Goal: Task Accomplishment & Management: Complete application form

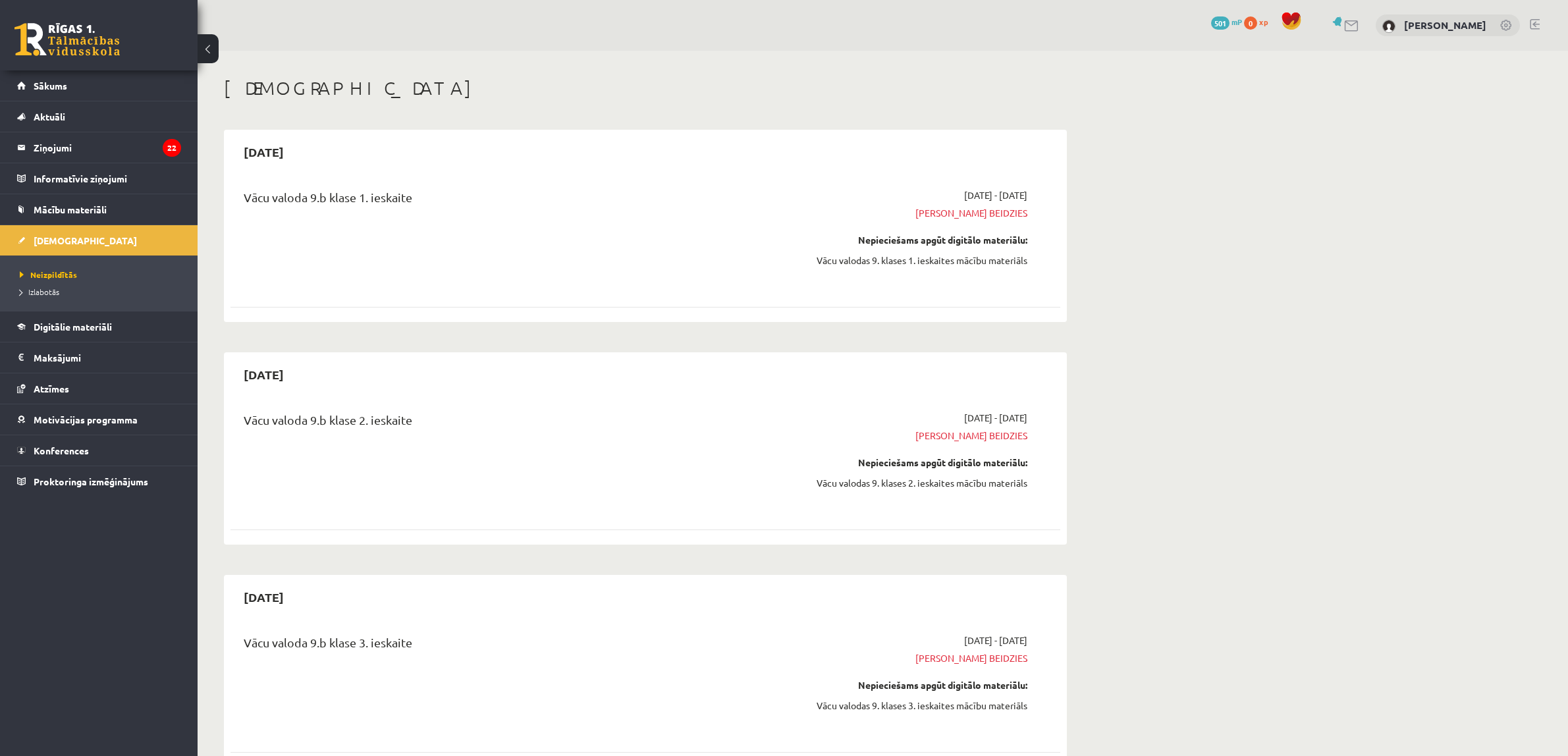
scroll to position [823, 0]
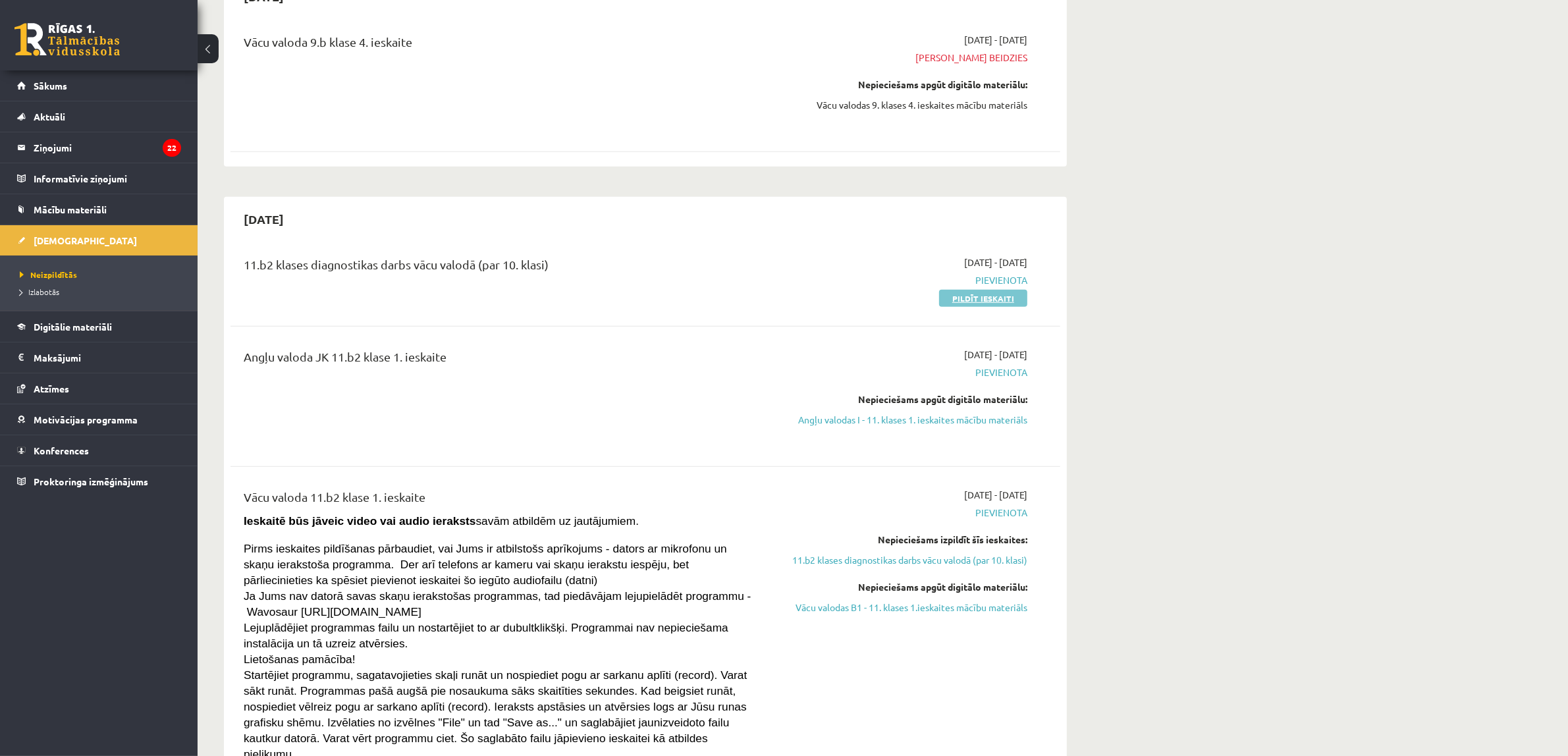
click at [961, 295] on link "Pildīt ieskaiti" at bounding box center [983, 298] width 88 height 17
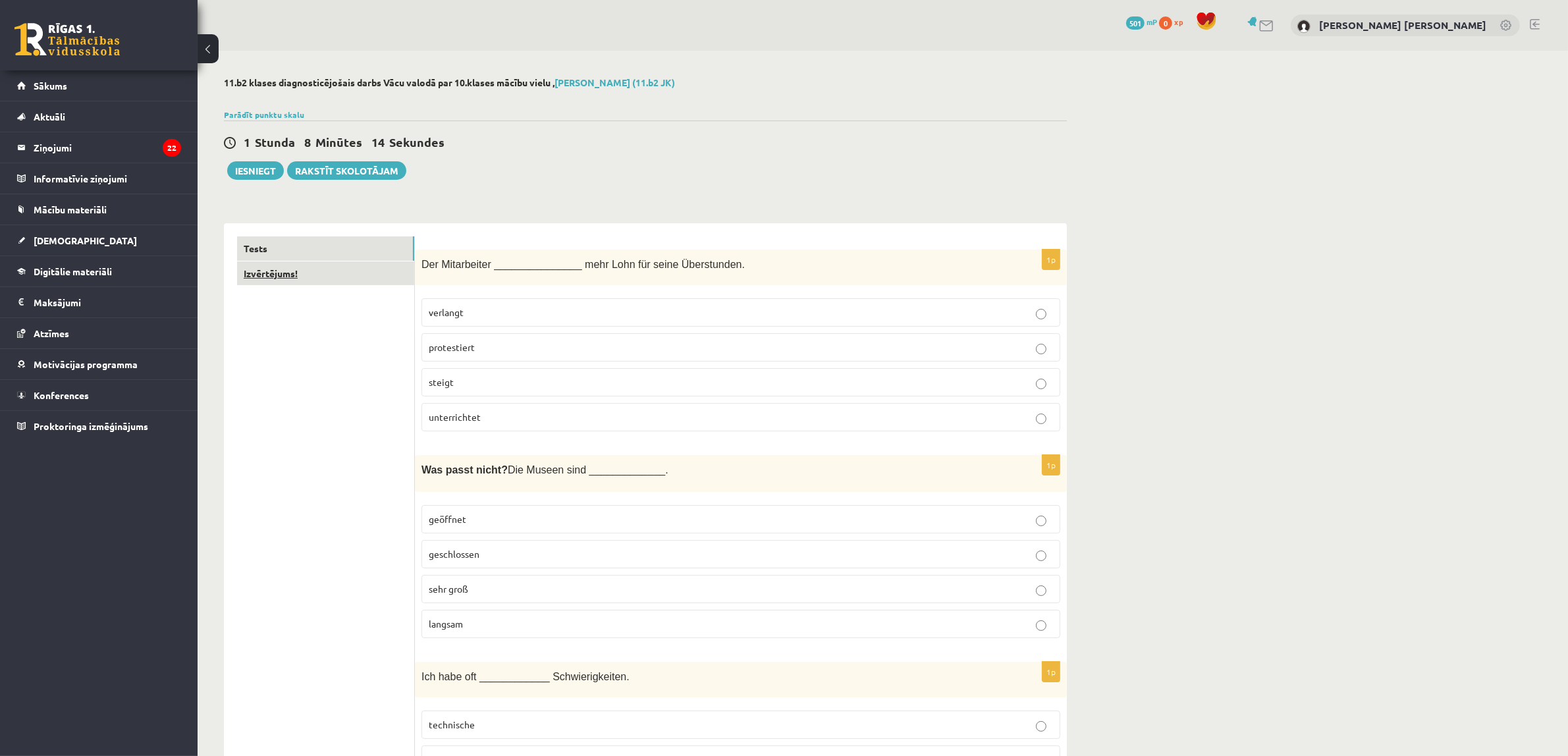
click at [287, 282] on link "Izvērtējums!" at bounding box center [326, 273] width 177 height 24
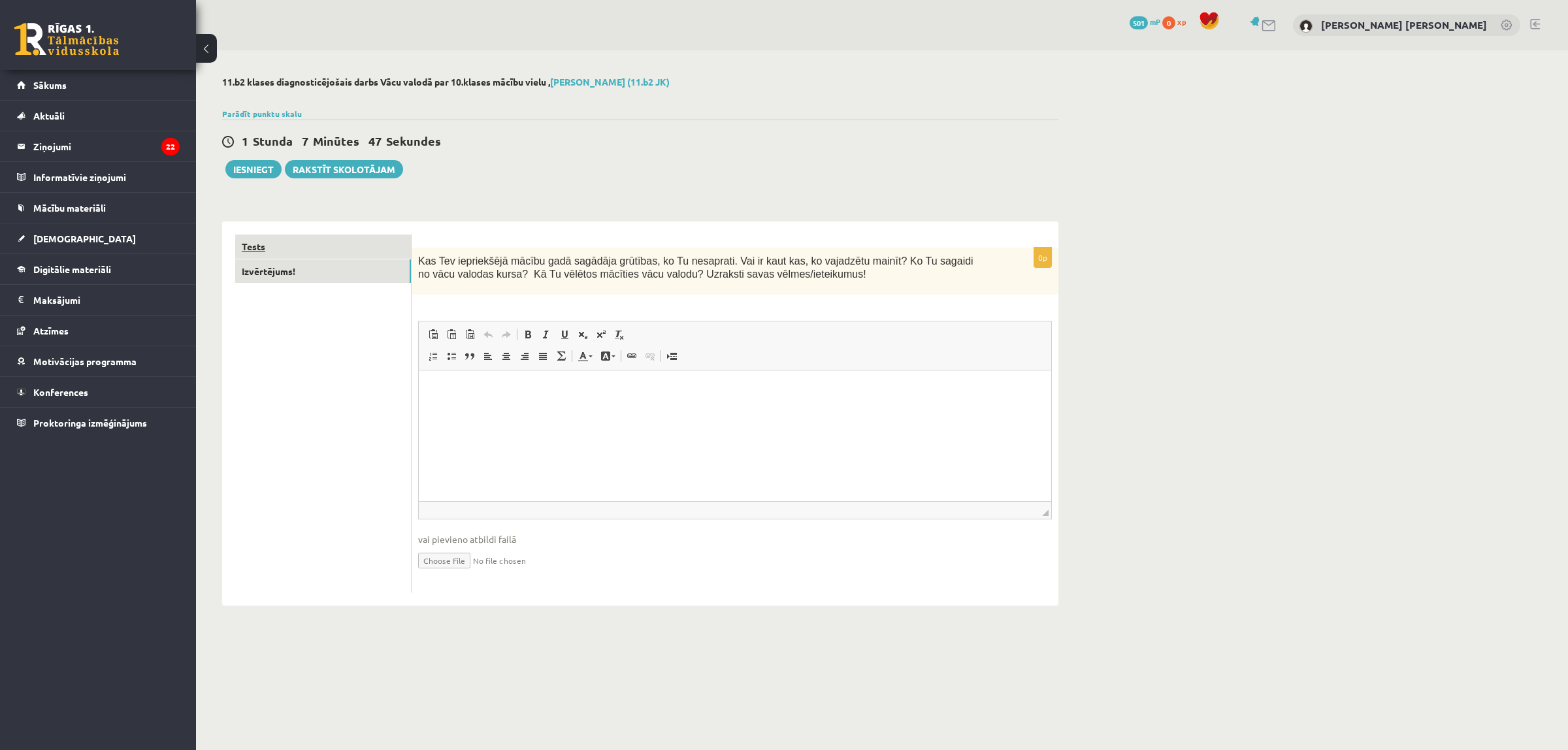
click at [378, 251] on link "Tests" at bounding box center [323, 246] width 176 height 24
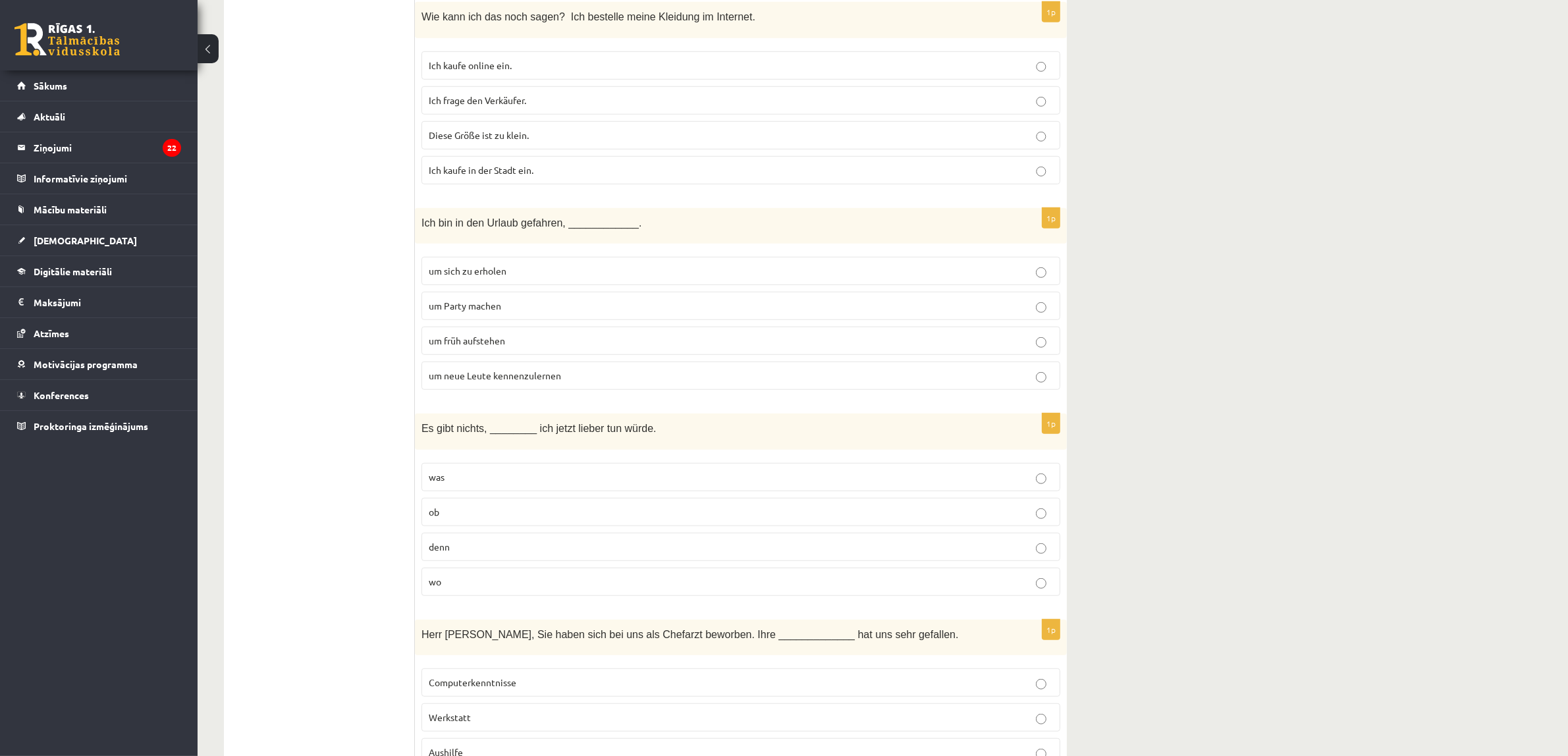
scroll to position [1152, 0]
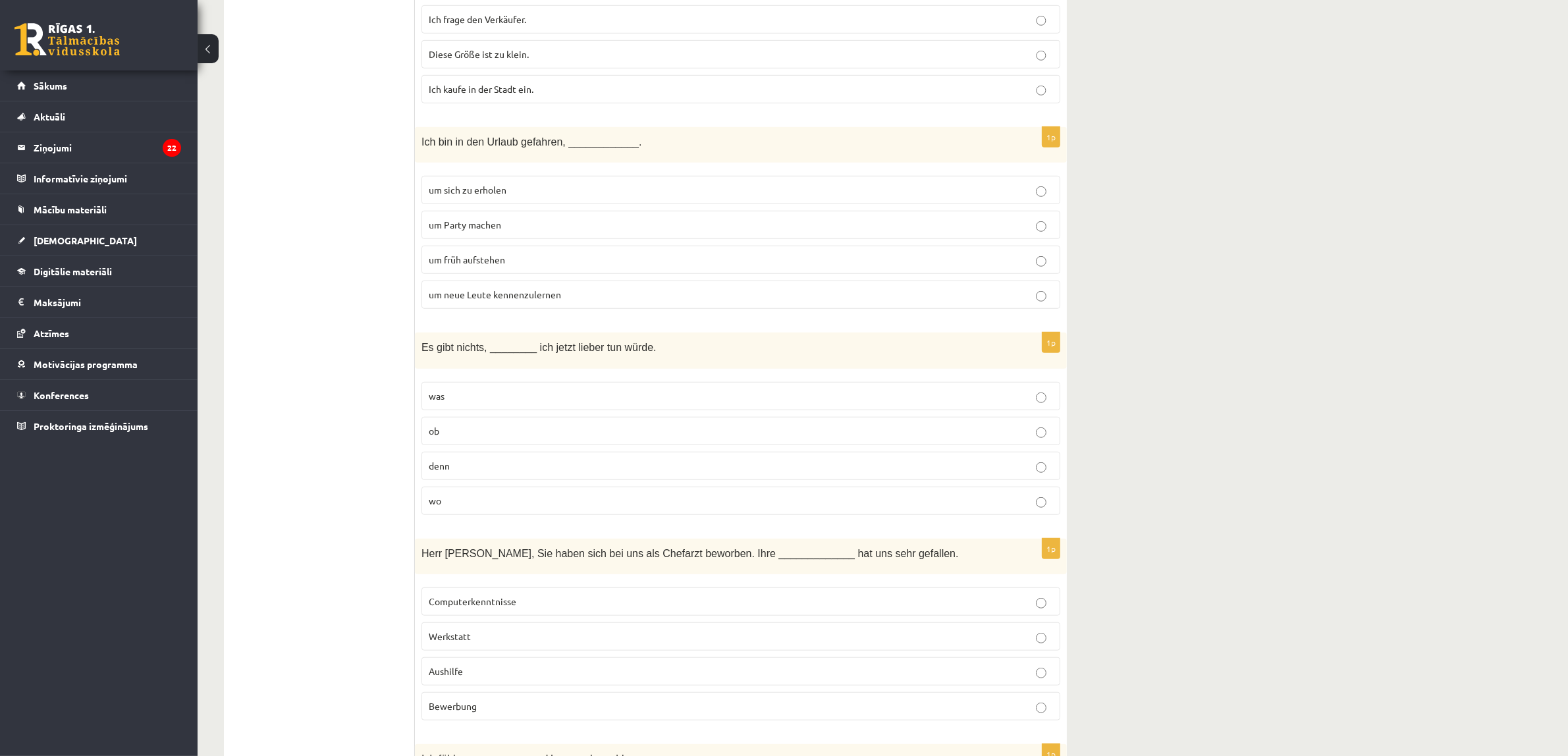
click at [459, 399] on p "was" at bounding box center [741, 396] width 624 height 13
click at [450, 400] on p "was" at bounding box center [741, 396] width 624 height 13
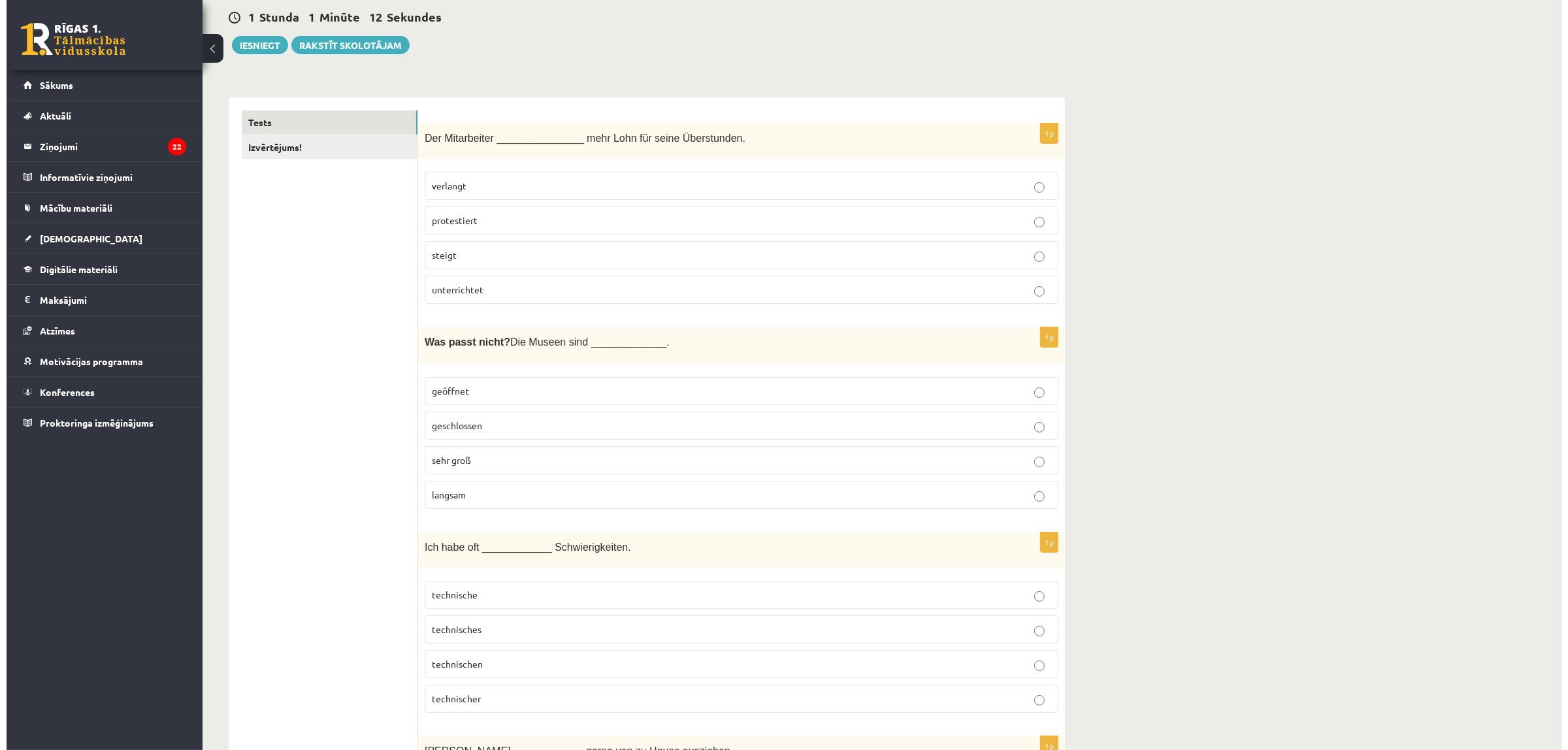
scroll to position [0, 0]
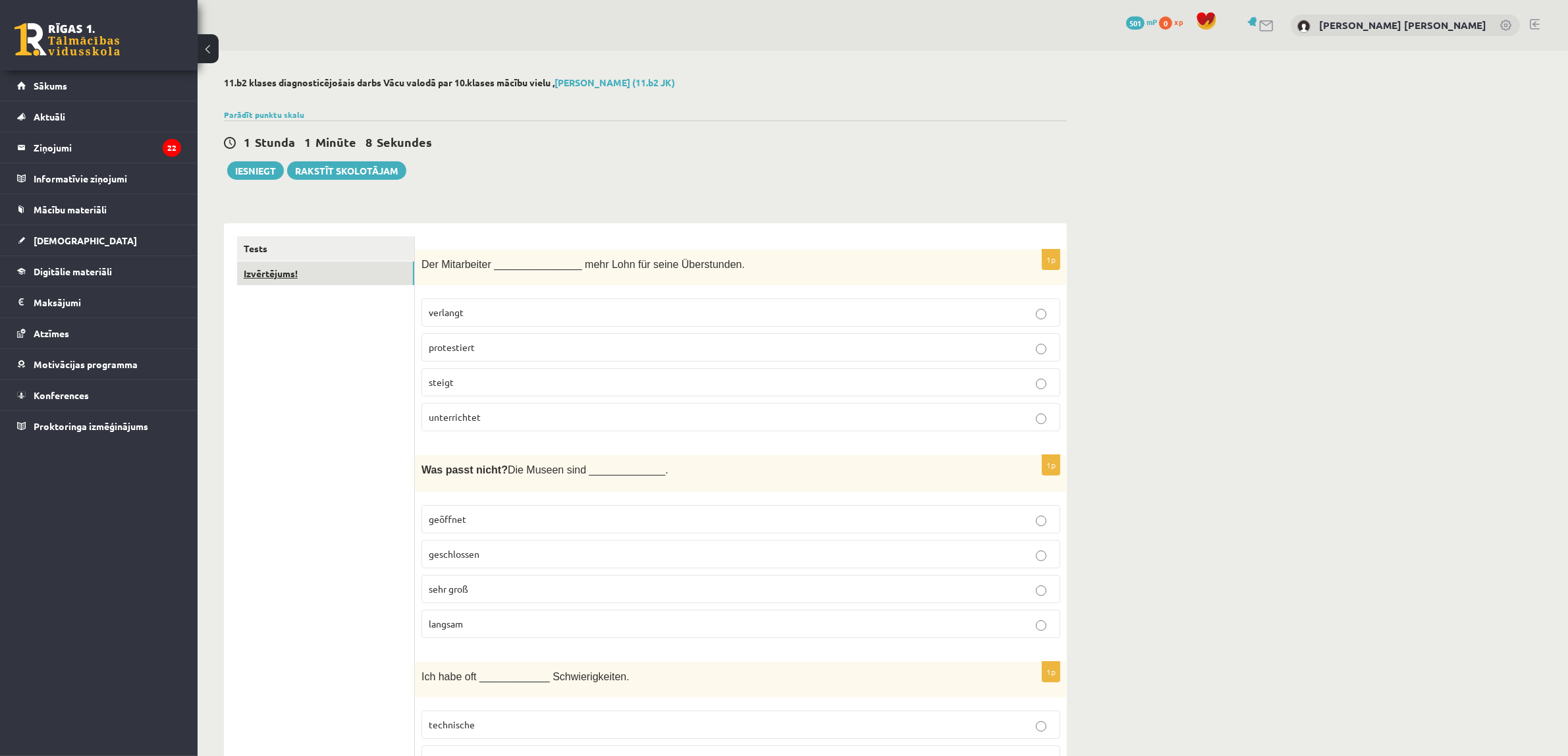
click at [314, 267] on link "Izvērtējums!" at bounding box center [326, 273] width 177 height 24
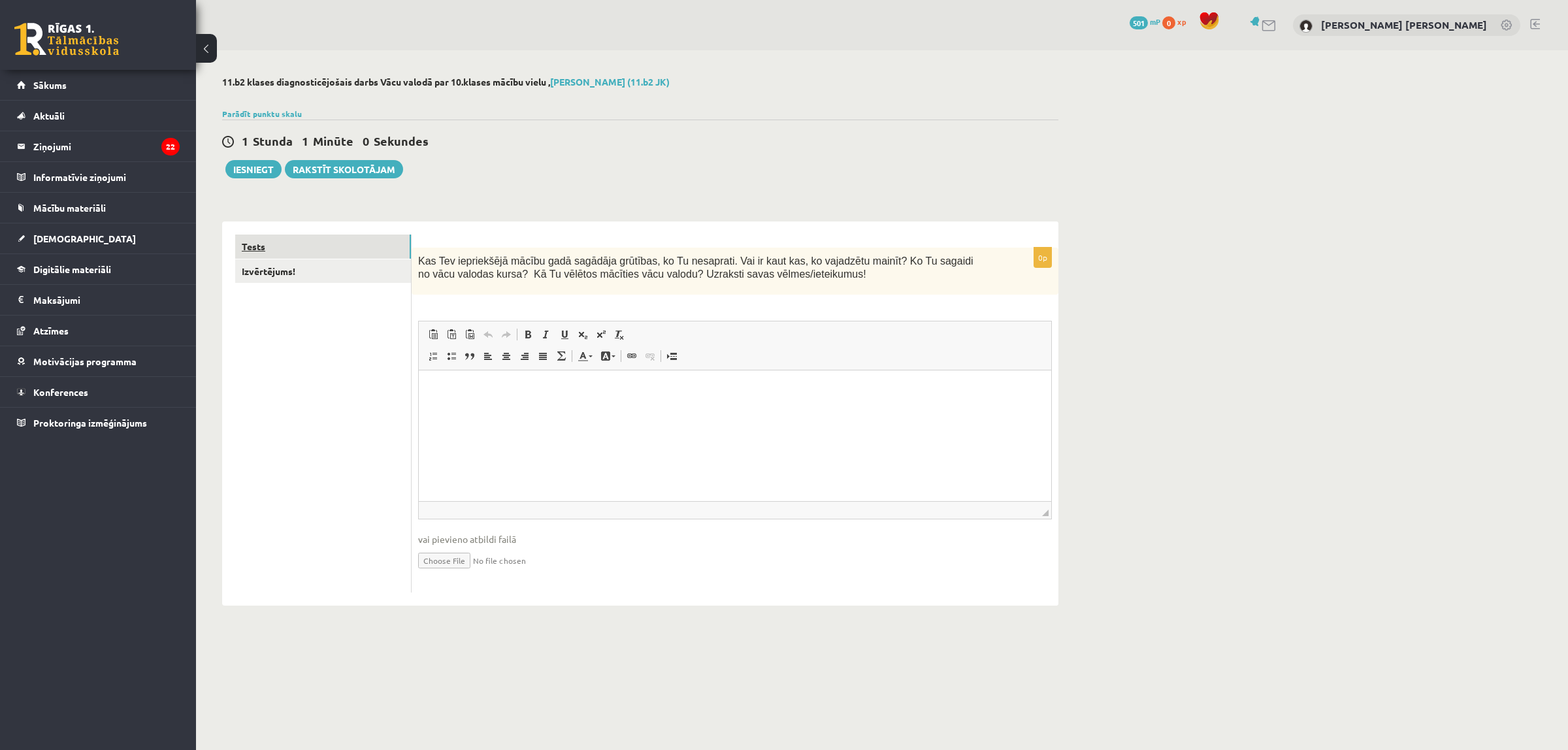
click at [320, 249] on link "Tests" at bounding box center [323, 246] width 176 height 24
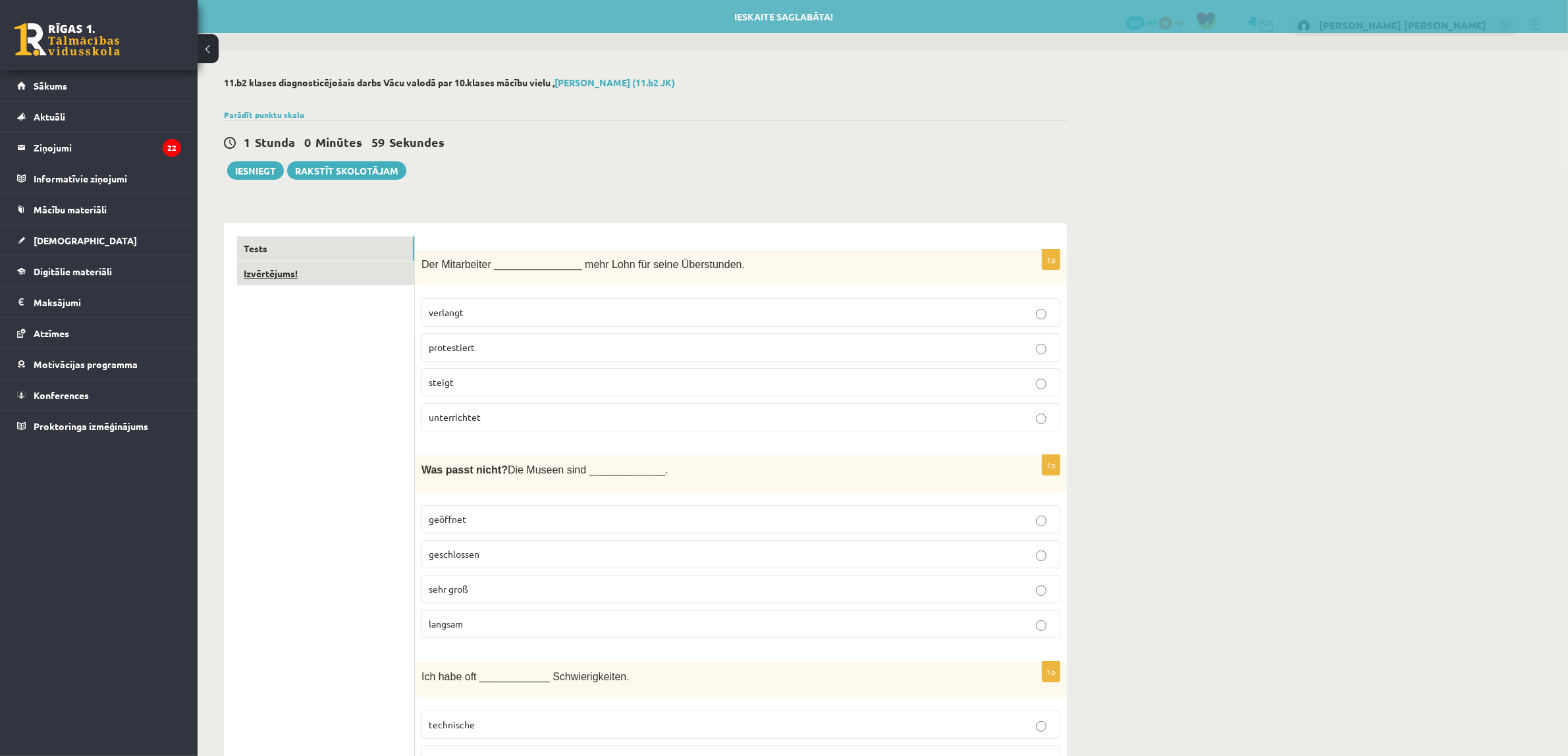
click at [325, 275] on link "Izvērtējums!" at bounding box center [326, 273] width 177 height 24
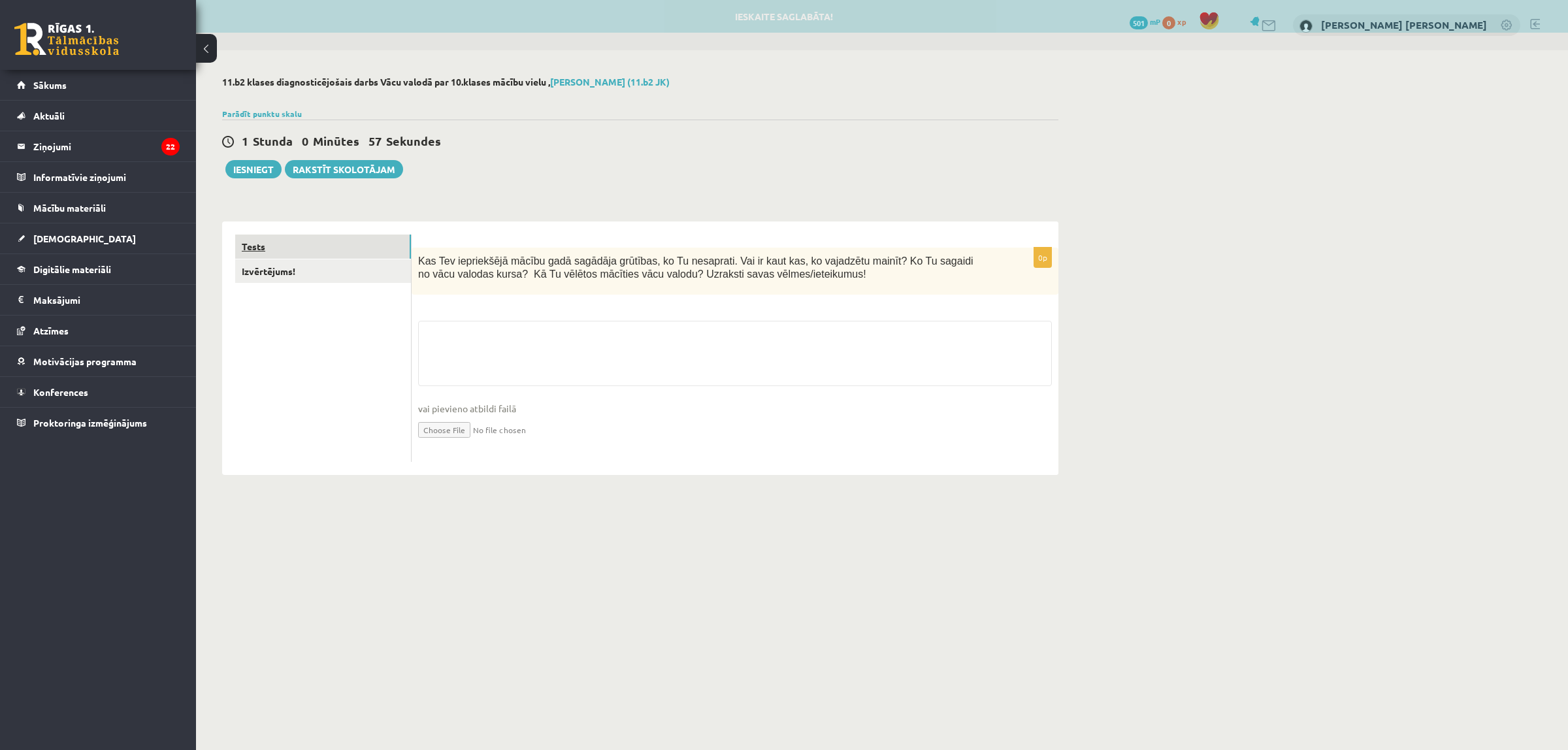
click at [324, 255] on link "Tests" at bounding box center [323, 246] width 176 height 24
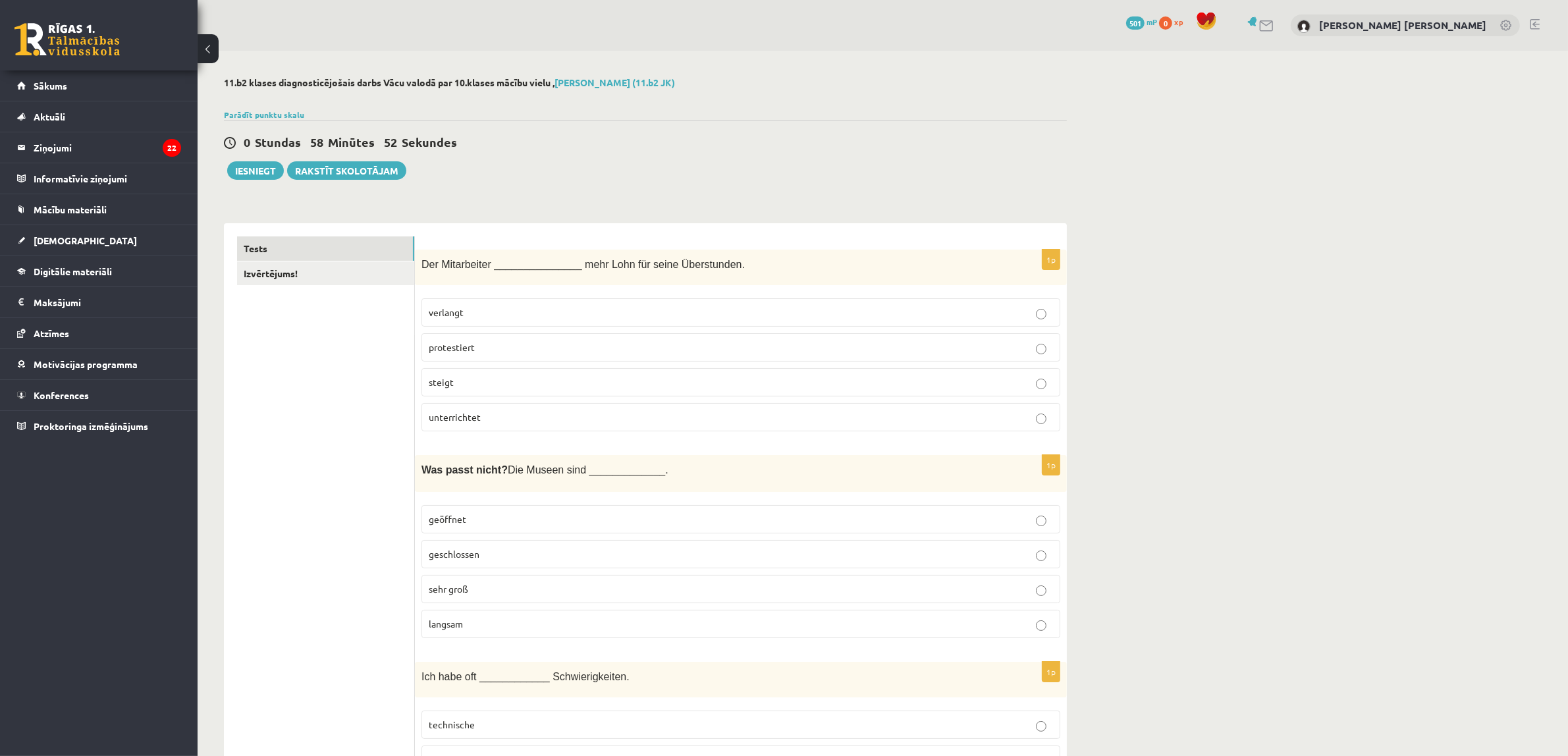
click at [469, 317] on p "verlangt" at bounding box center [741, 312] width 624 height 13
click at [478, 624] on p "langsam" at bounding box center [741, 624] width 624 height 13
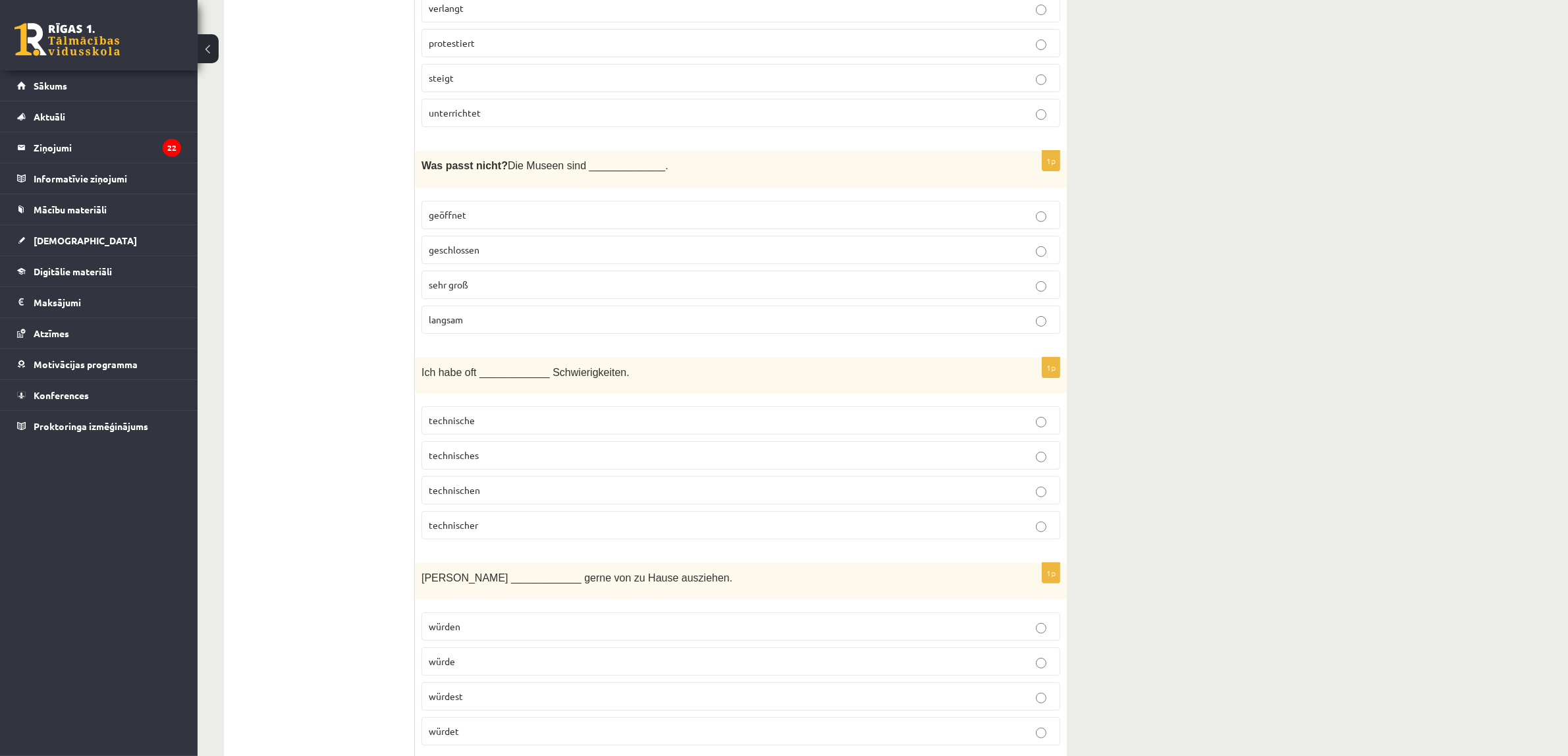
scroll to position [329, 0]
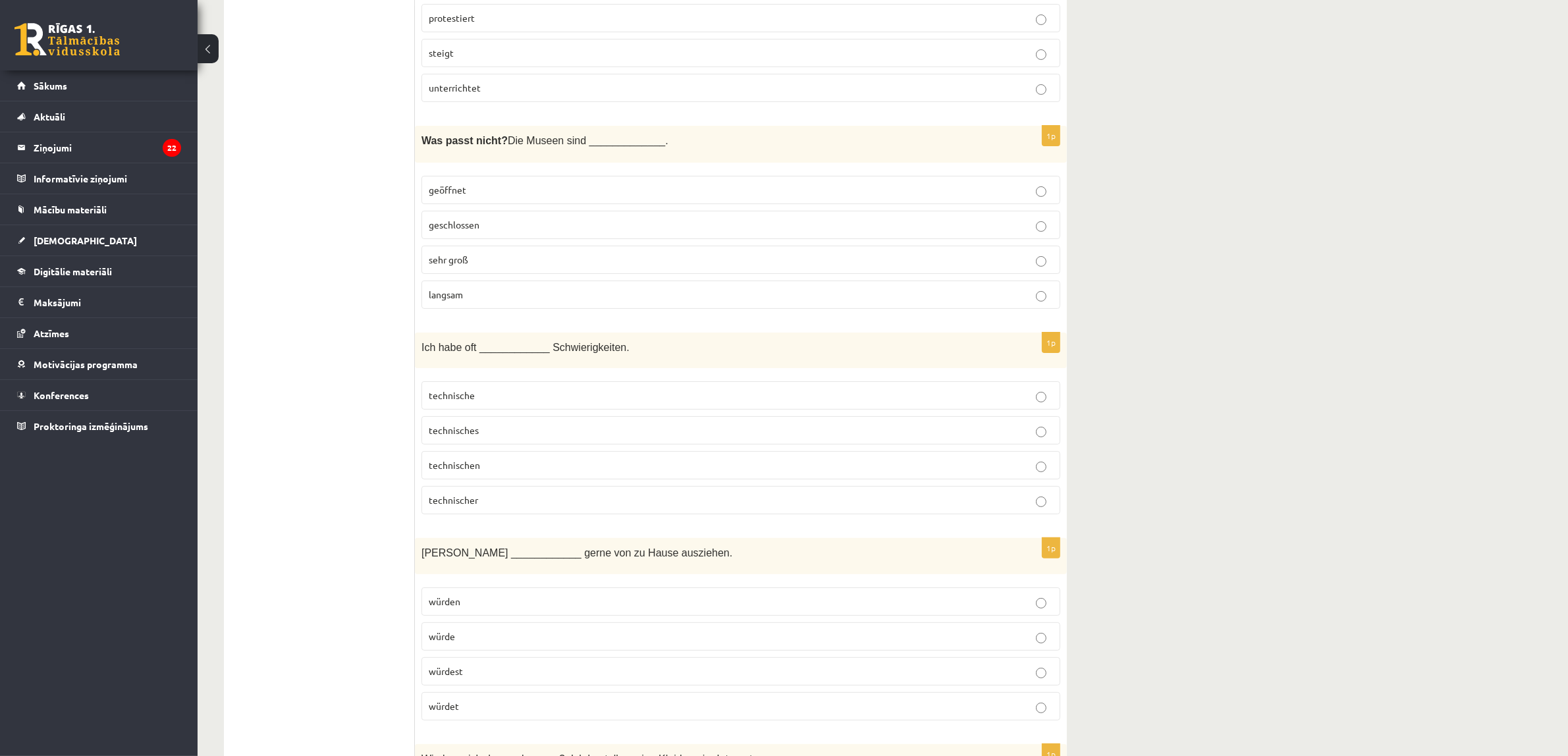
click at [466, 643] on p "würde" at bounding box center [741, 636] width 624 height 13
click at [447, 404] on label "technische" at bounding box center [740, 395] width 638 height 29
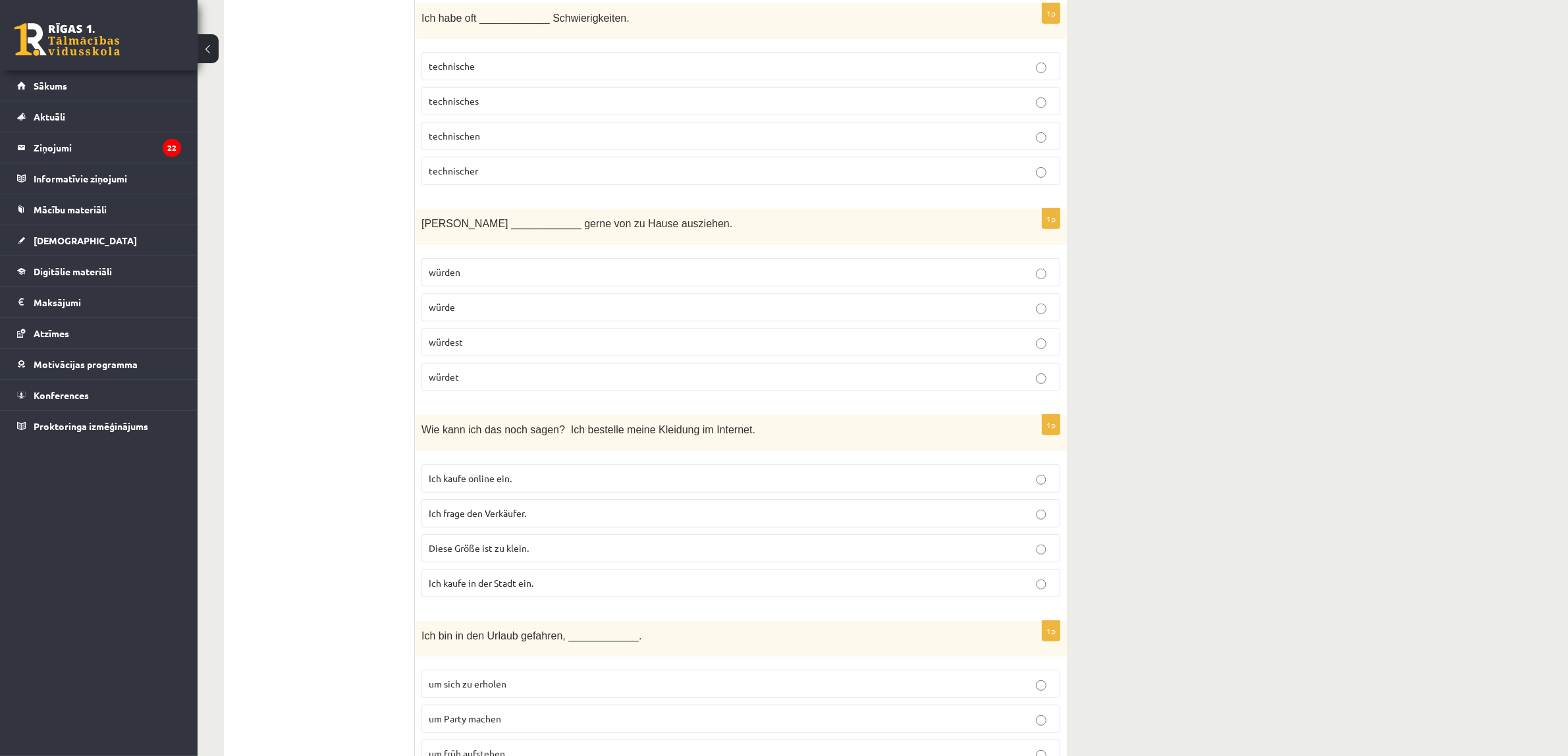
scroll to position [741, 0]
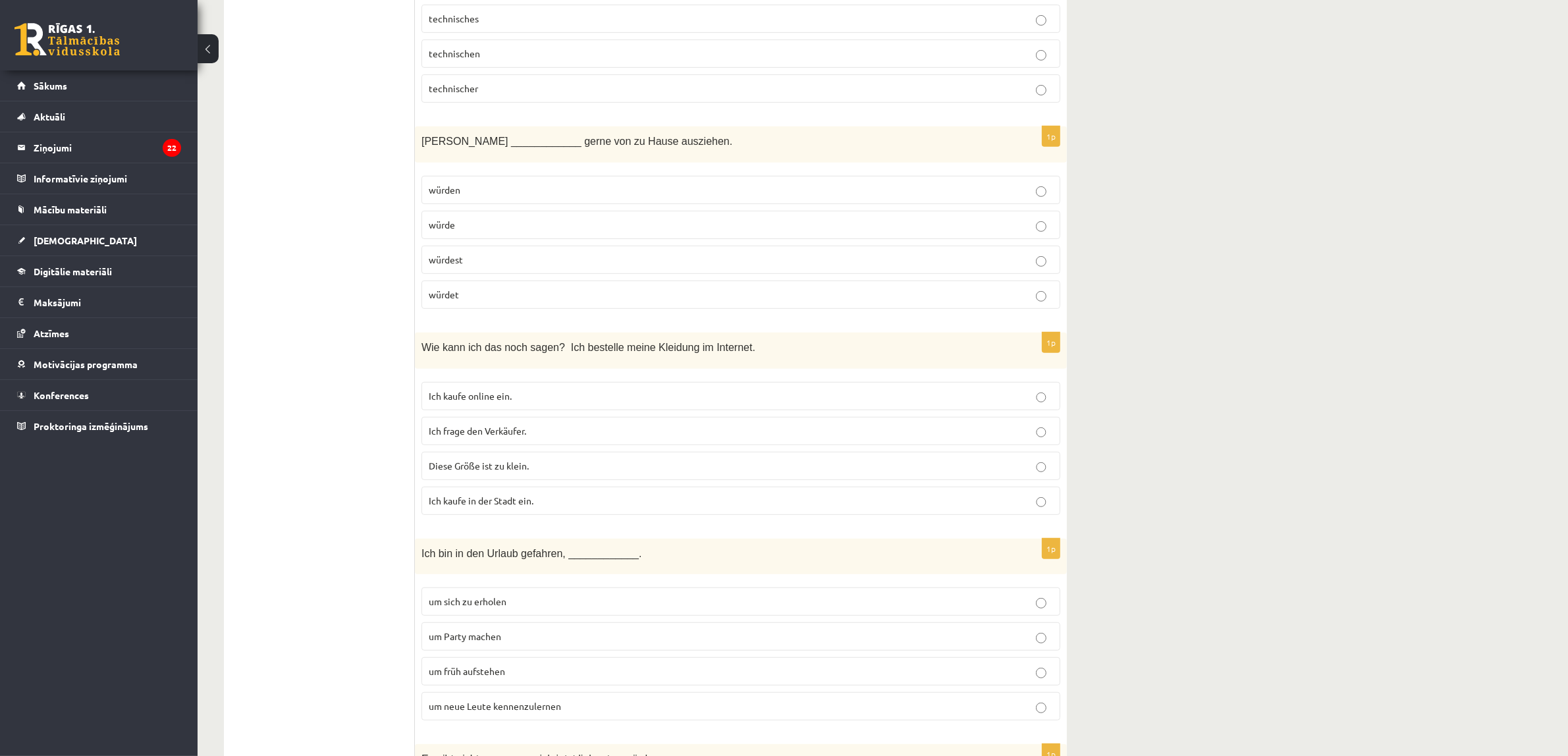
click at [501, 402] on span "Ich kaufe online ein." at bounding box center [470, 395] width 83 height 12
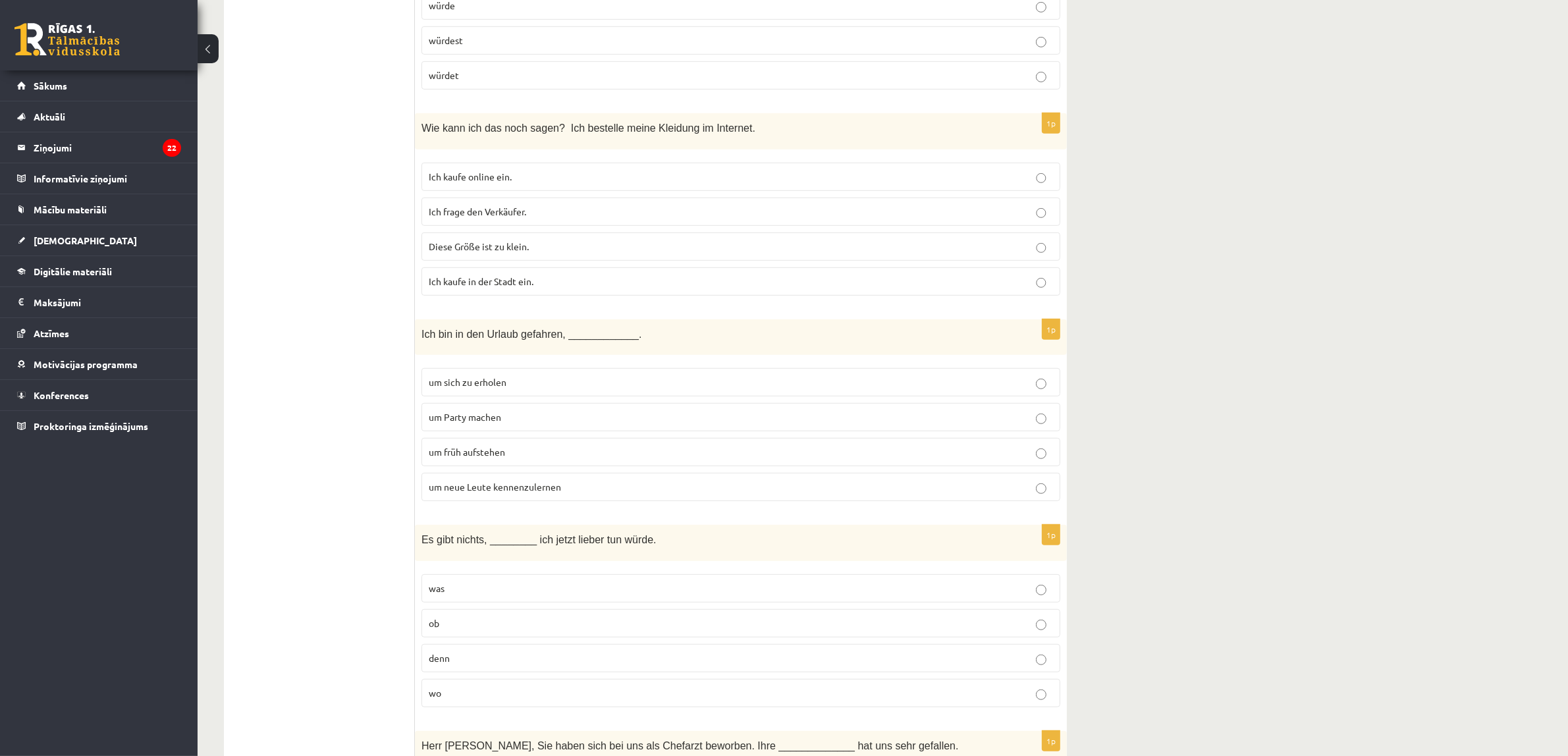
scroll to position [987, 0]
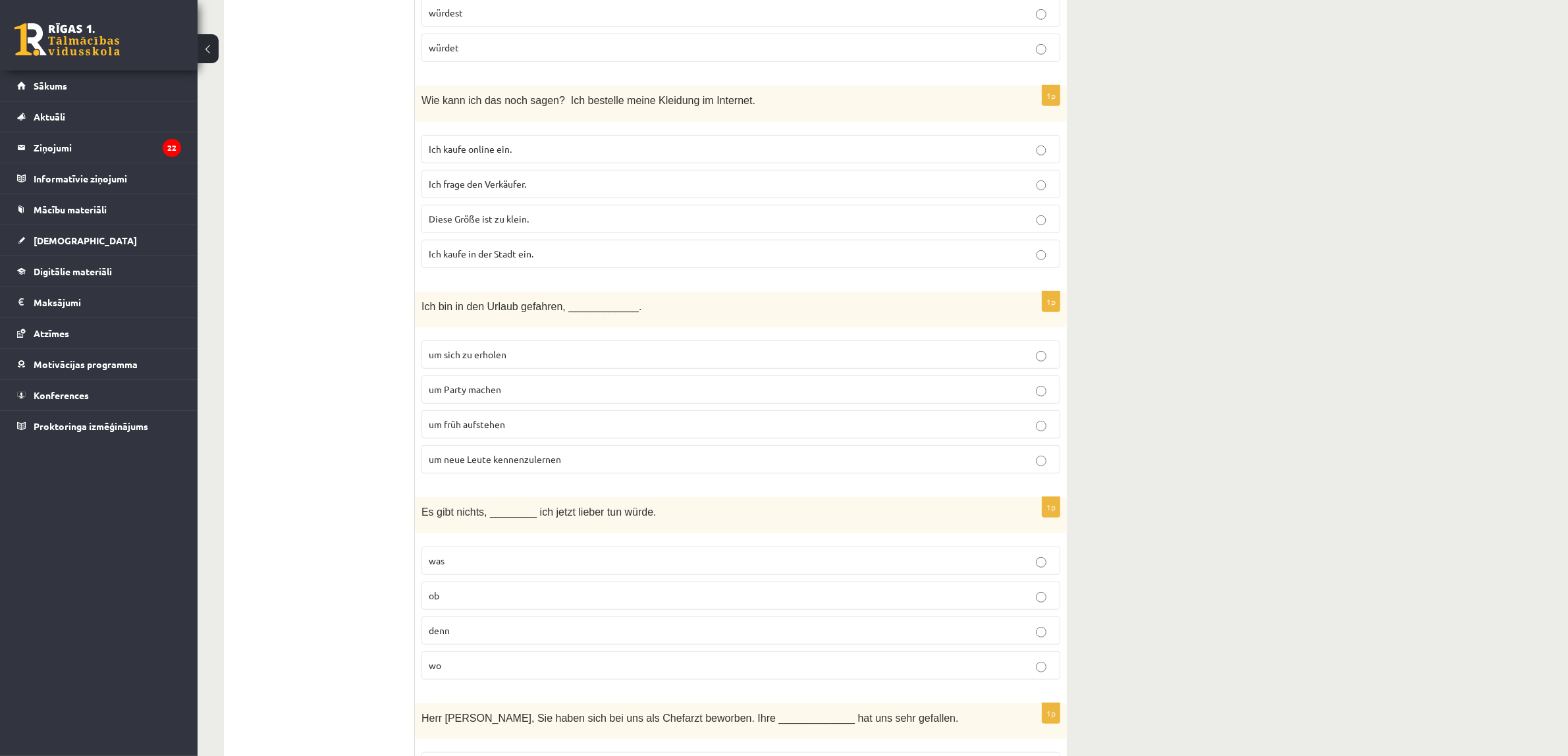
click at [458, 351] on label "um sich zu erholen" at bounding box center [740, 355] width 638 height 29
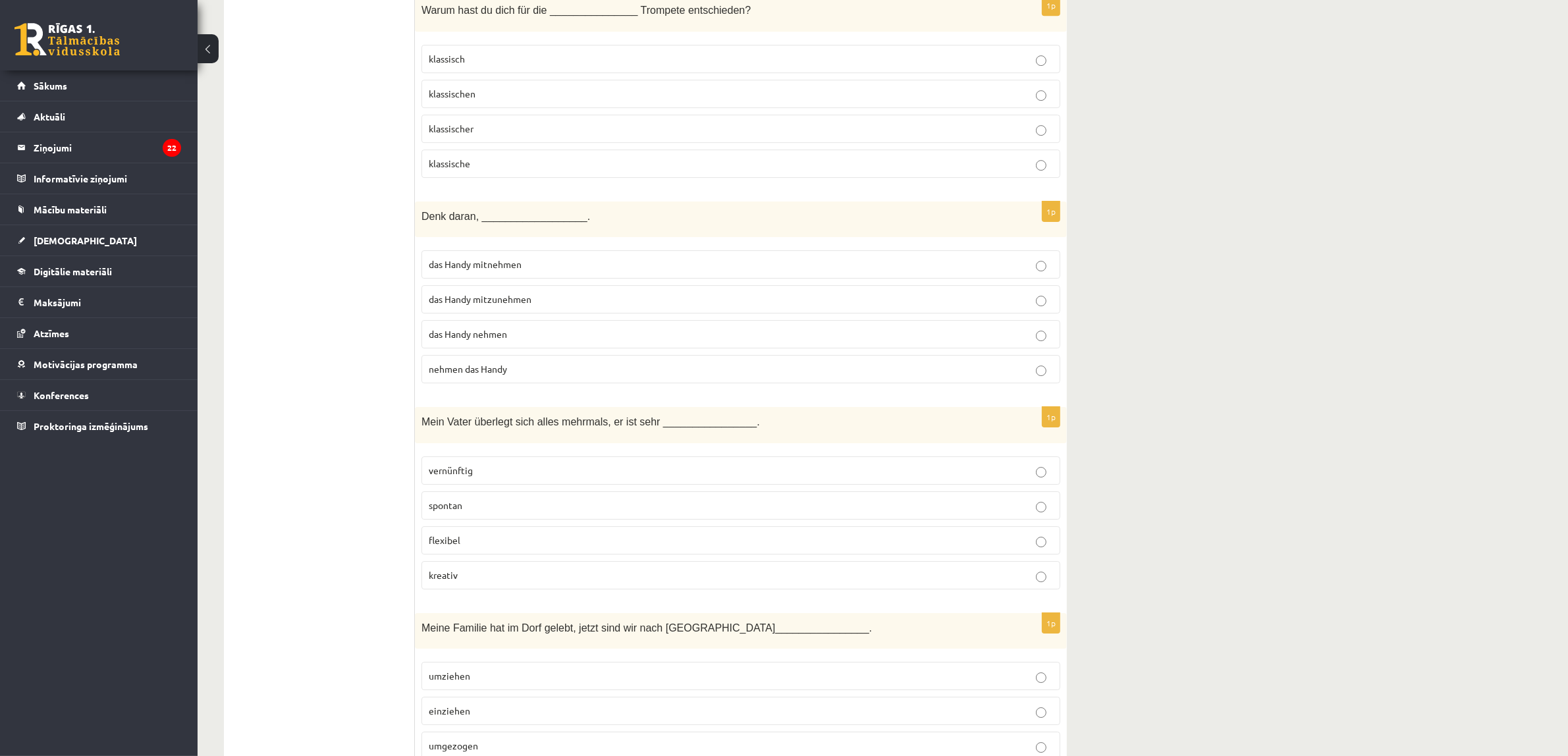
scroll to position [5519, 0]
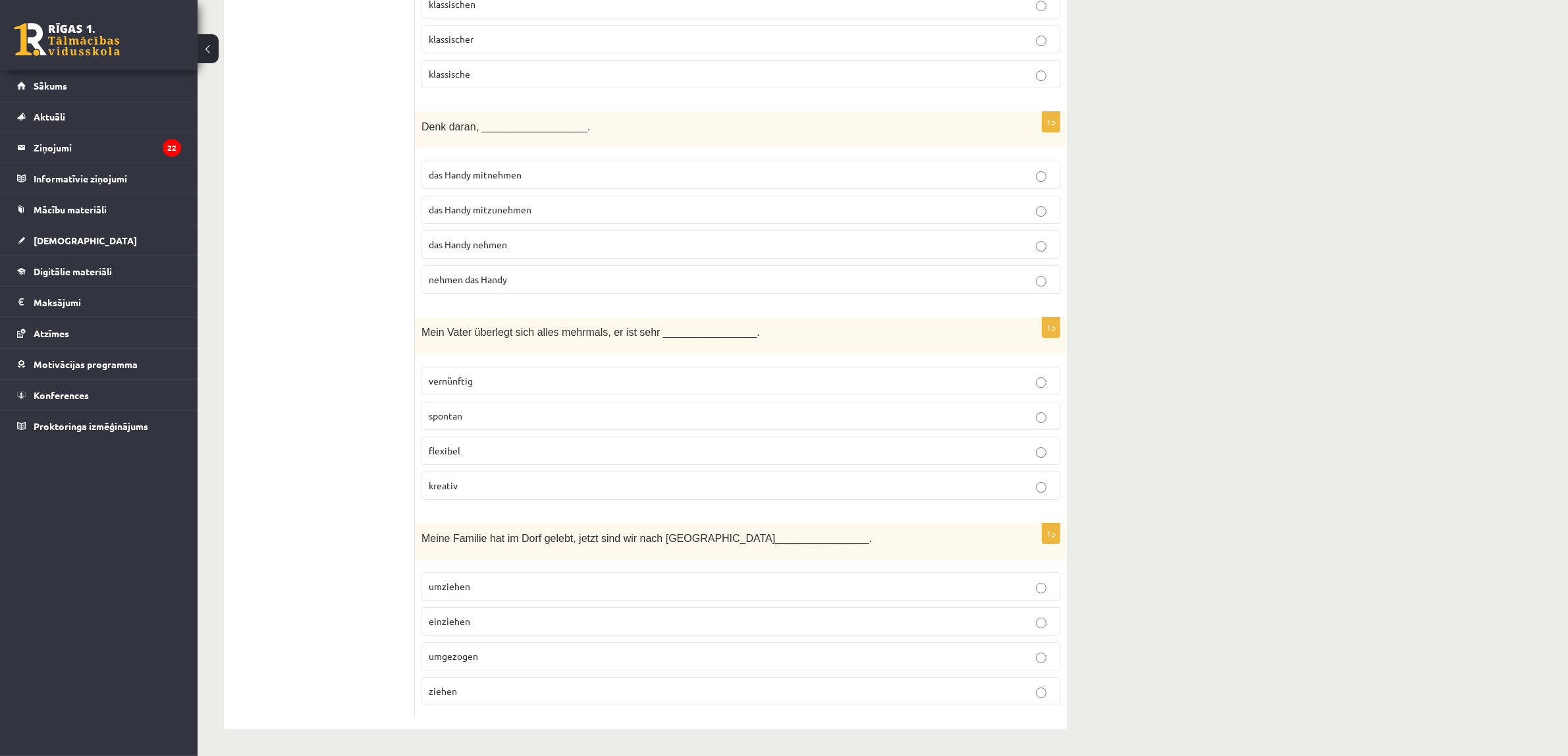
click at [469, 381] on span "vernünftig" at bounding box center [451, 380] width 44 height 12
click at [485, 653] on p "umgezogen" at bounding box center [741, 656] width 624 height 13
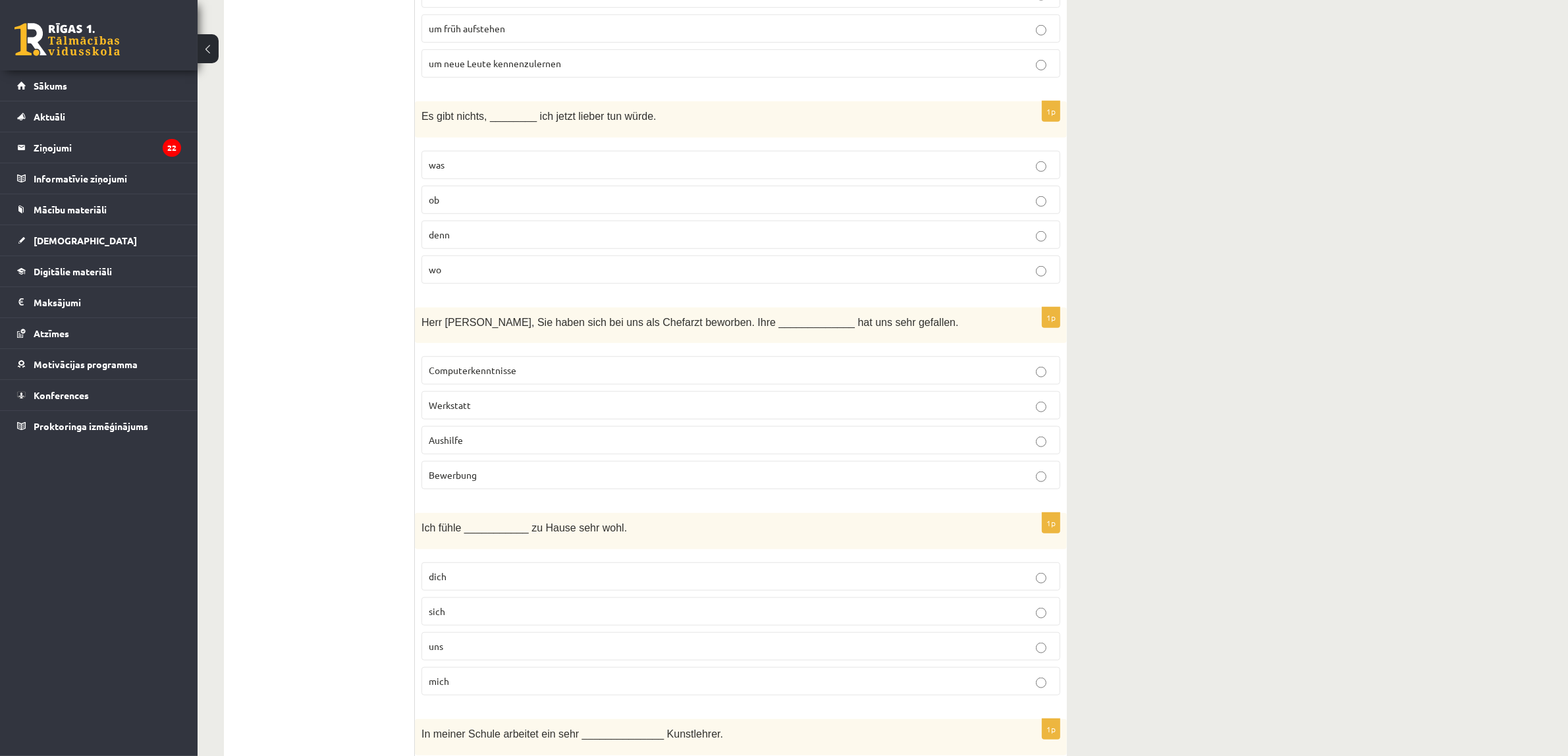
scroll to position [1399, 0]
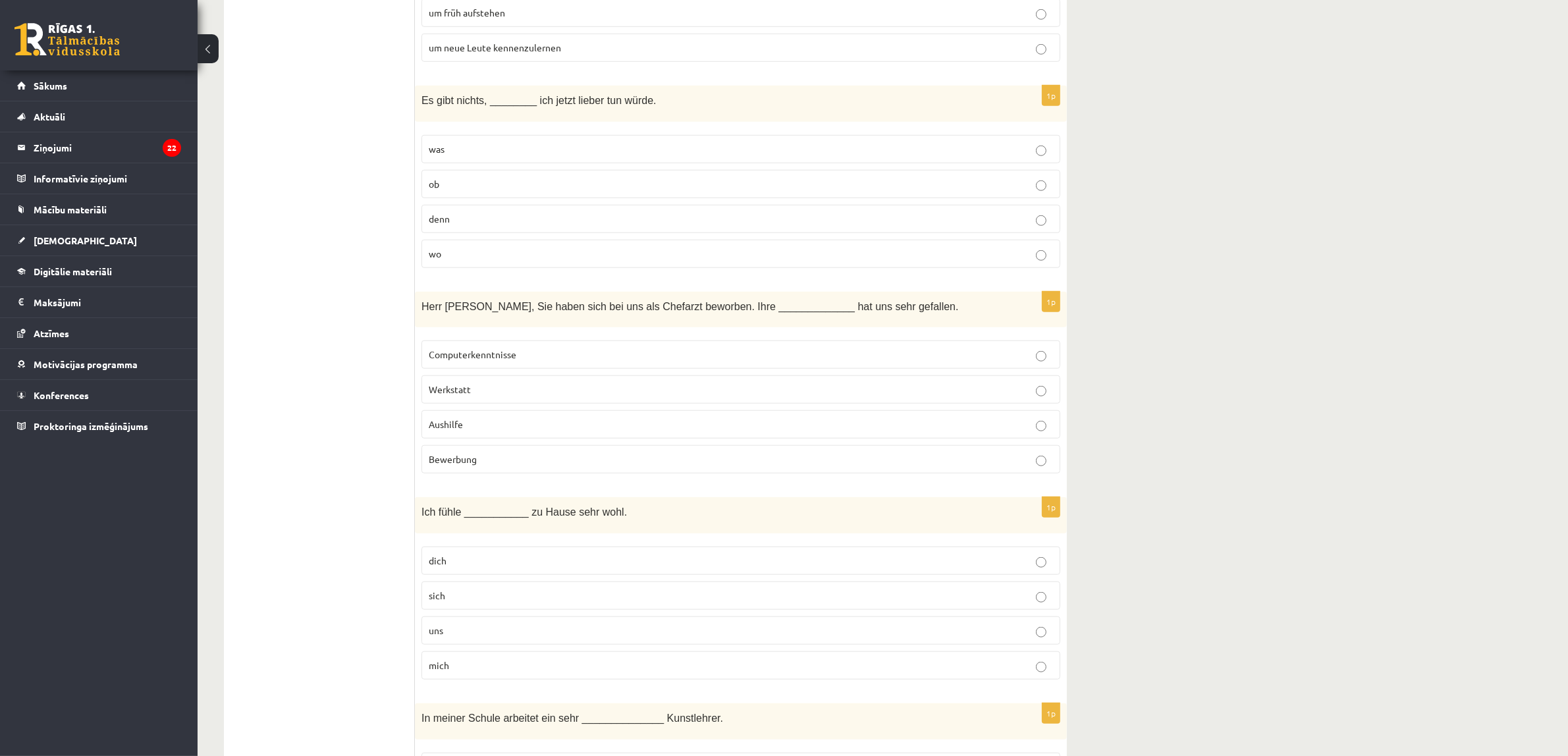
click at [499, 600] on p "sich" at bounding box center [741, 595] width 624 height 13
click at [522, 630] on label "uns" at bounding box center [740, 631] width 638 height 29
click at [468, 462] on span "Bewerbung" at bounding box center [453, 459] width 48 height 12
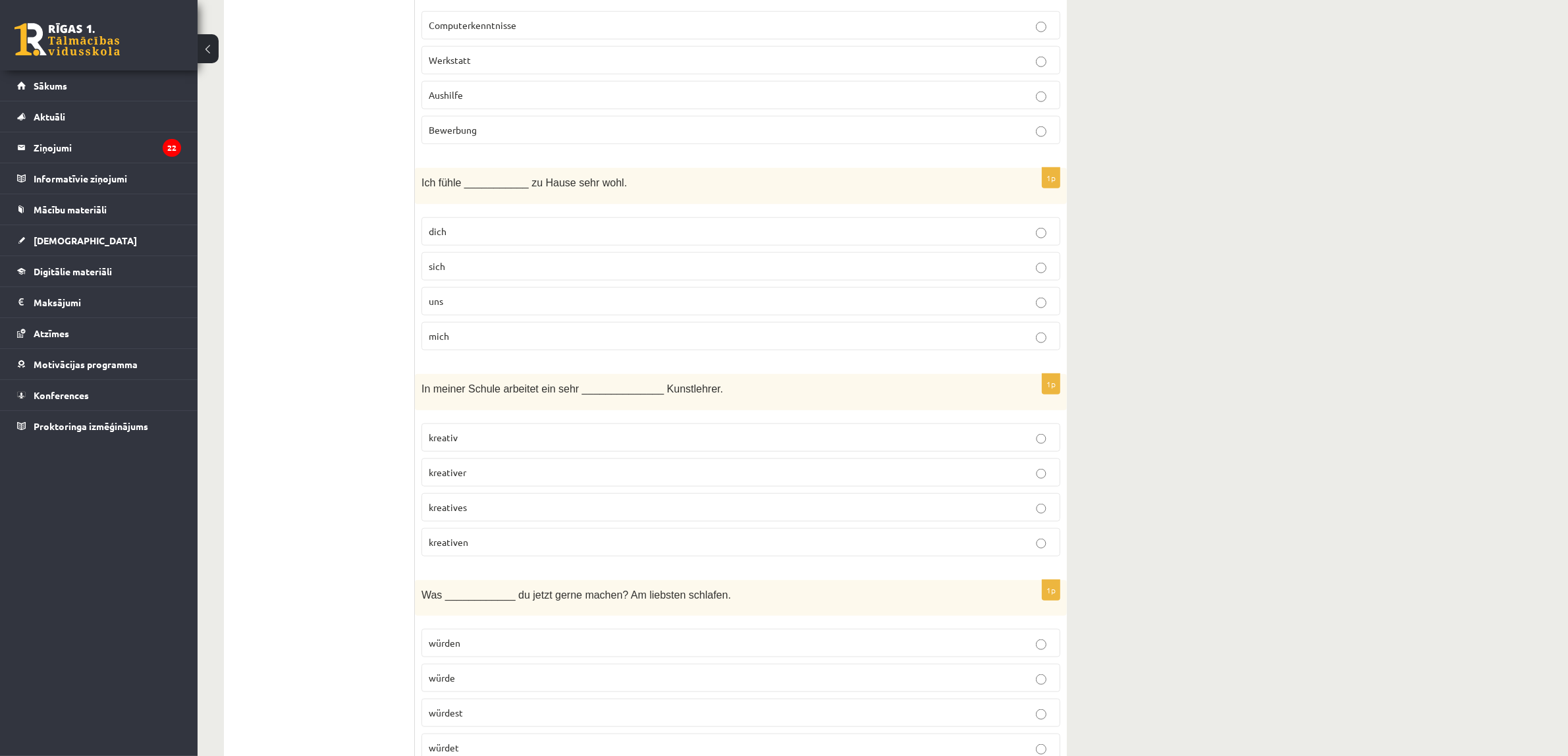
scroll to position [1811, 0]
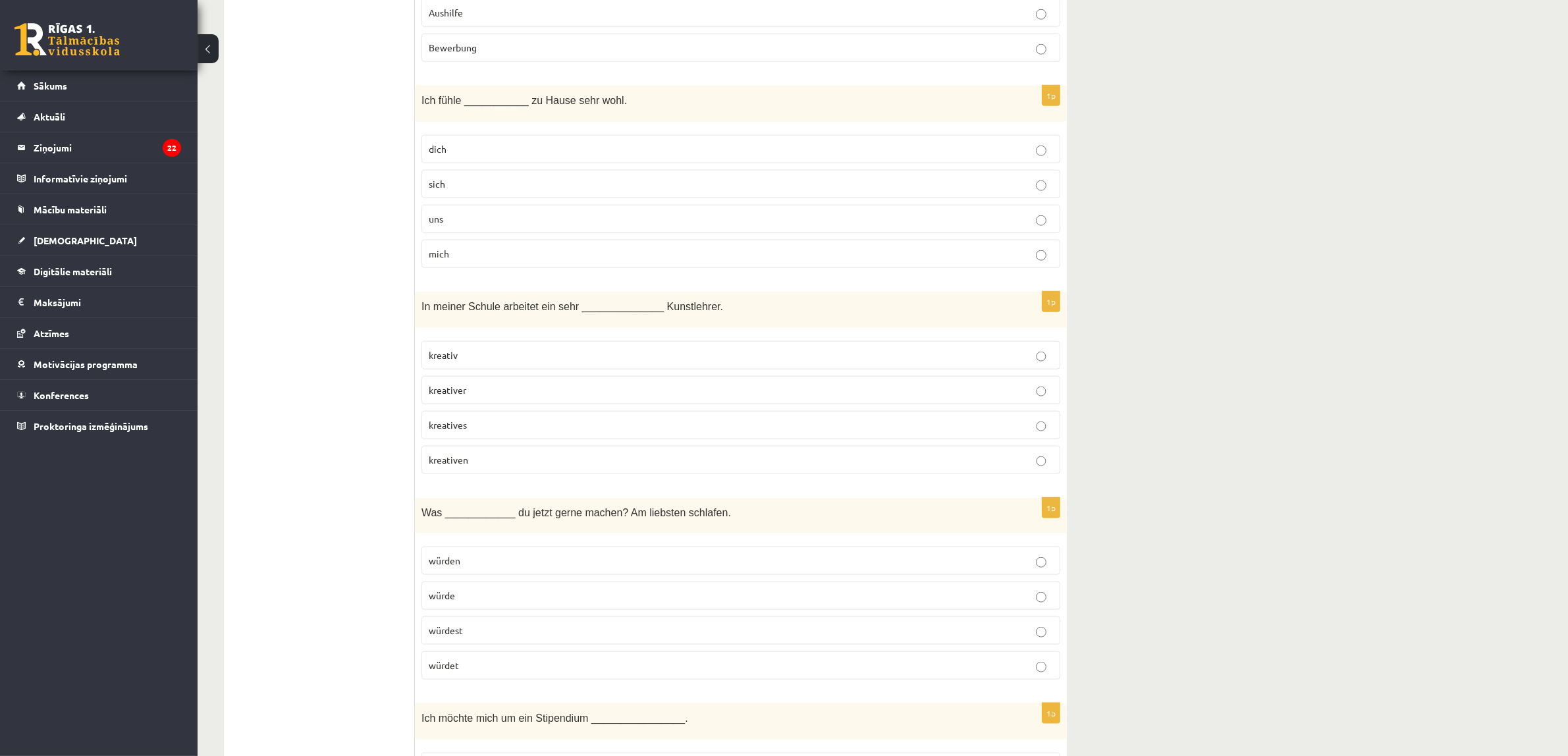
click at [514, 362] on p "kreativ" at bounding box center [741, 355] width 624 height 13
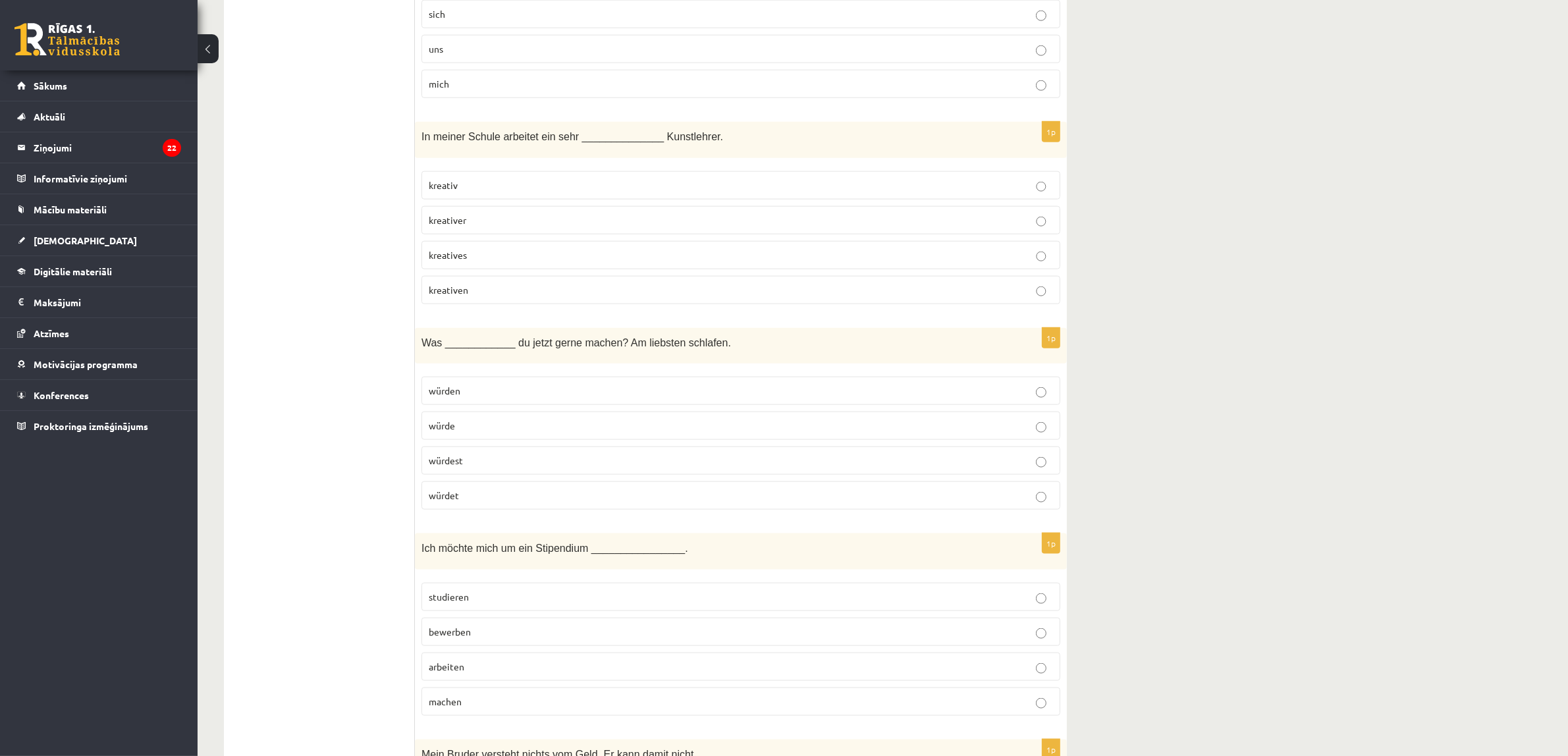
scroll to position [1975, 0]
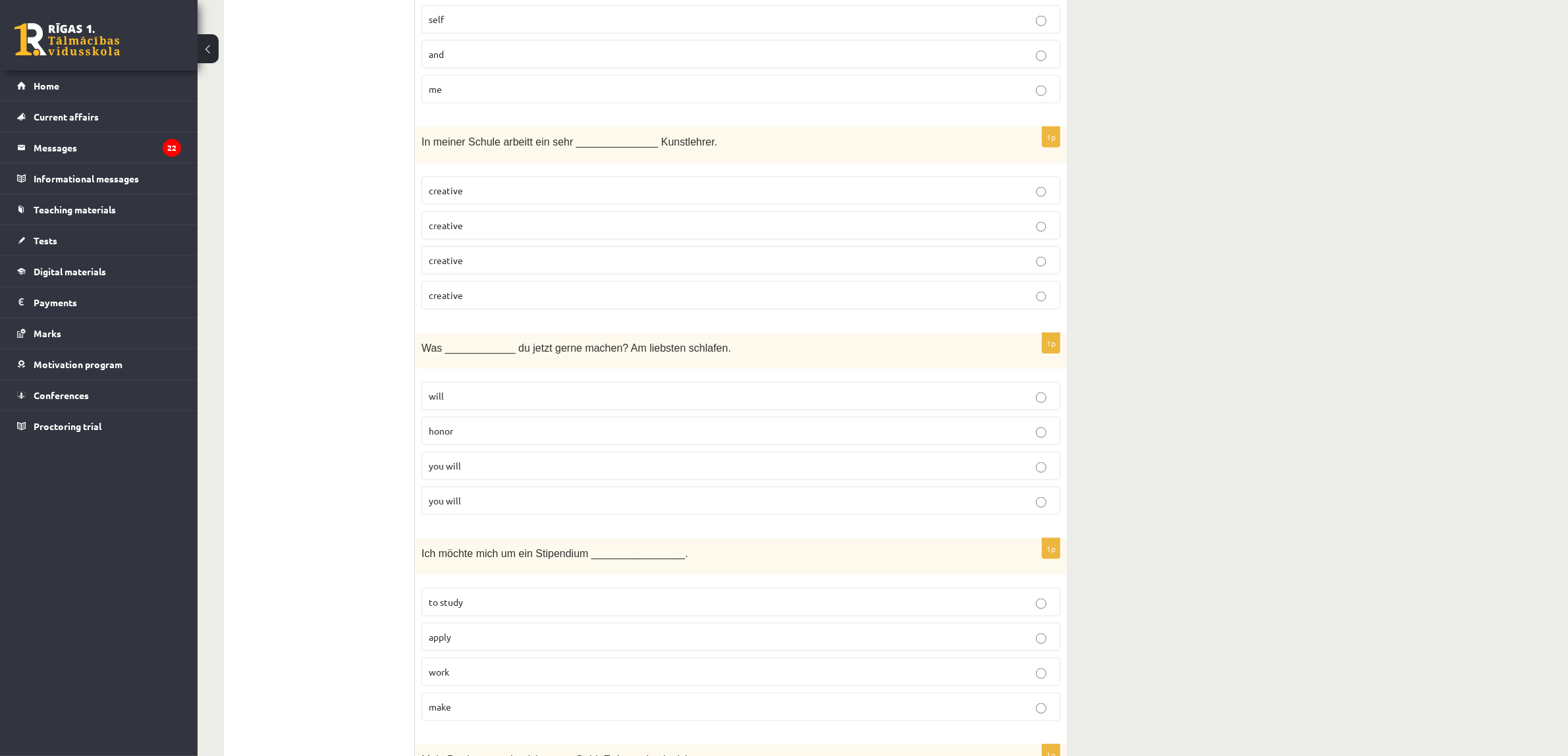
click at [708, 609] on p "to study" at bounding box center [741, 602] width 624 height 13
click at [490, 473] on p "you will" at bounding box center [741, 466] width 624 height 13
click at [517, 399] on p "will" at bounding box center [741, 396] width 624 height 13
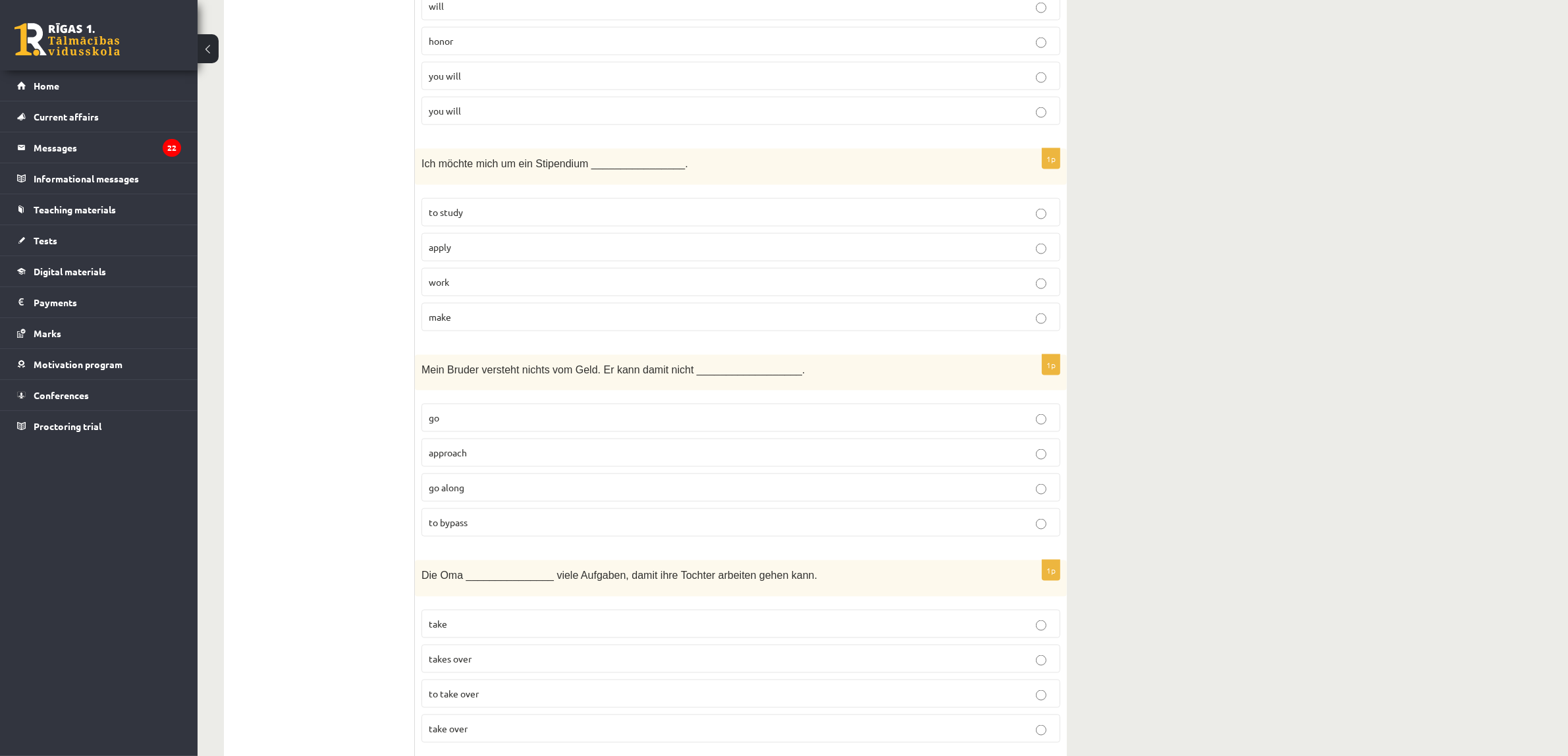
scroll to position [2469, 0]
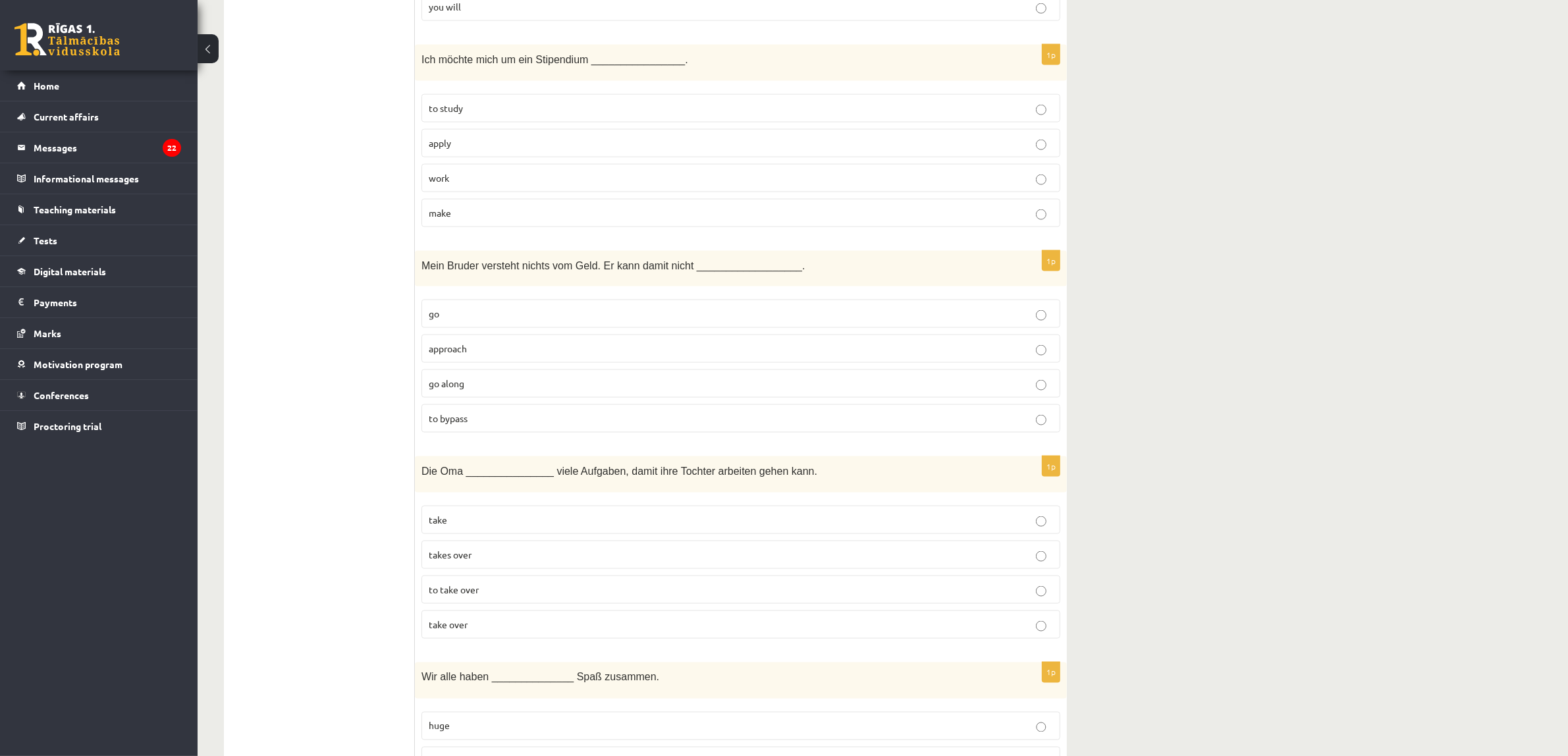
click at [504, 390] on p "go along" at bounding box center [741, 383] width 624 height 13
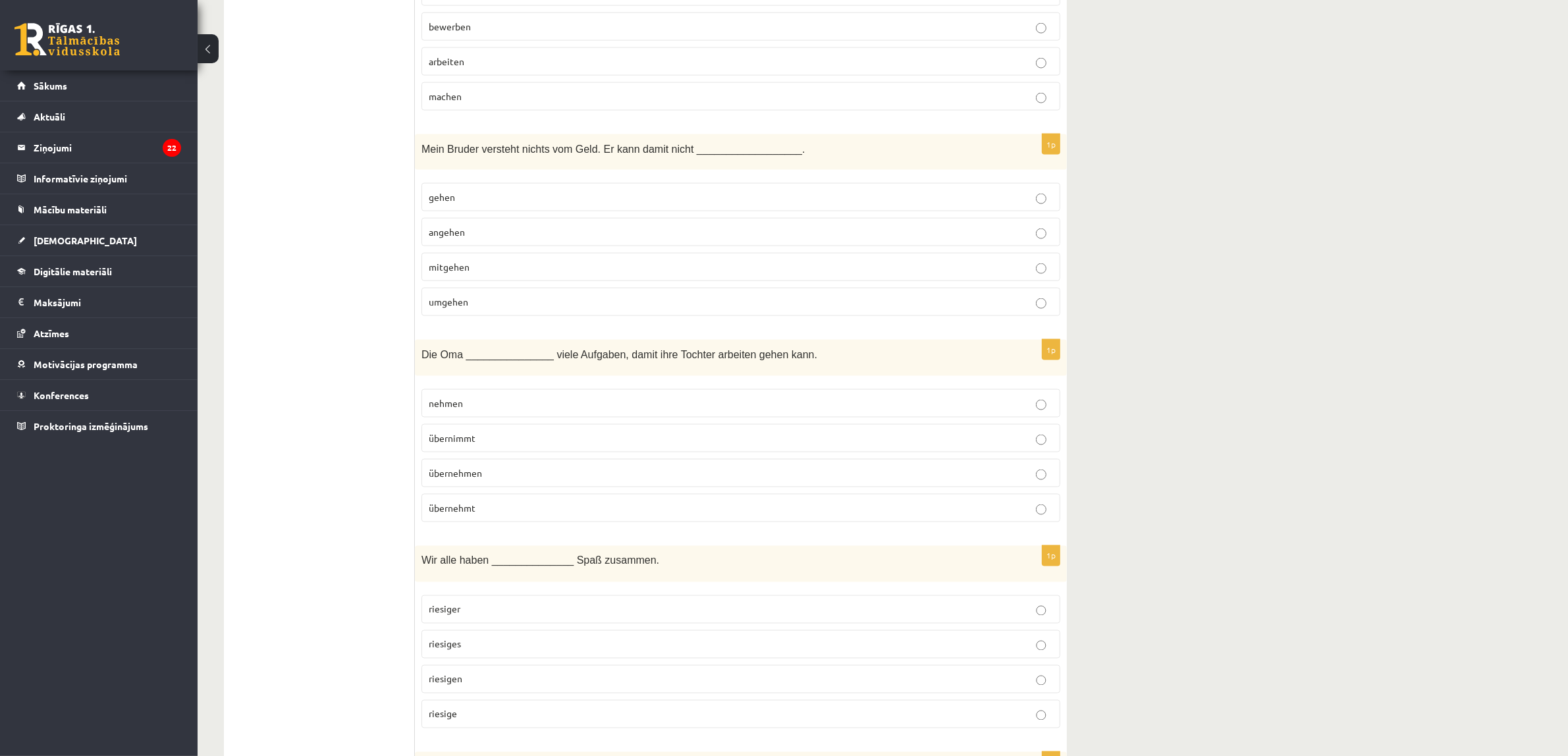
scroll to position [2634, 0]
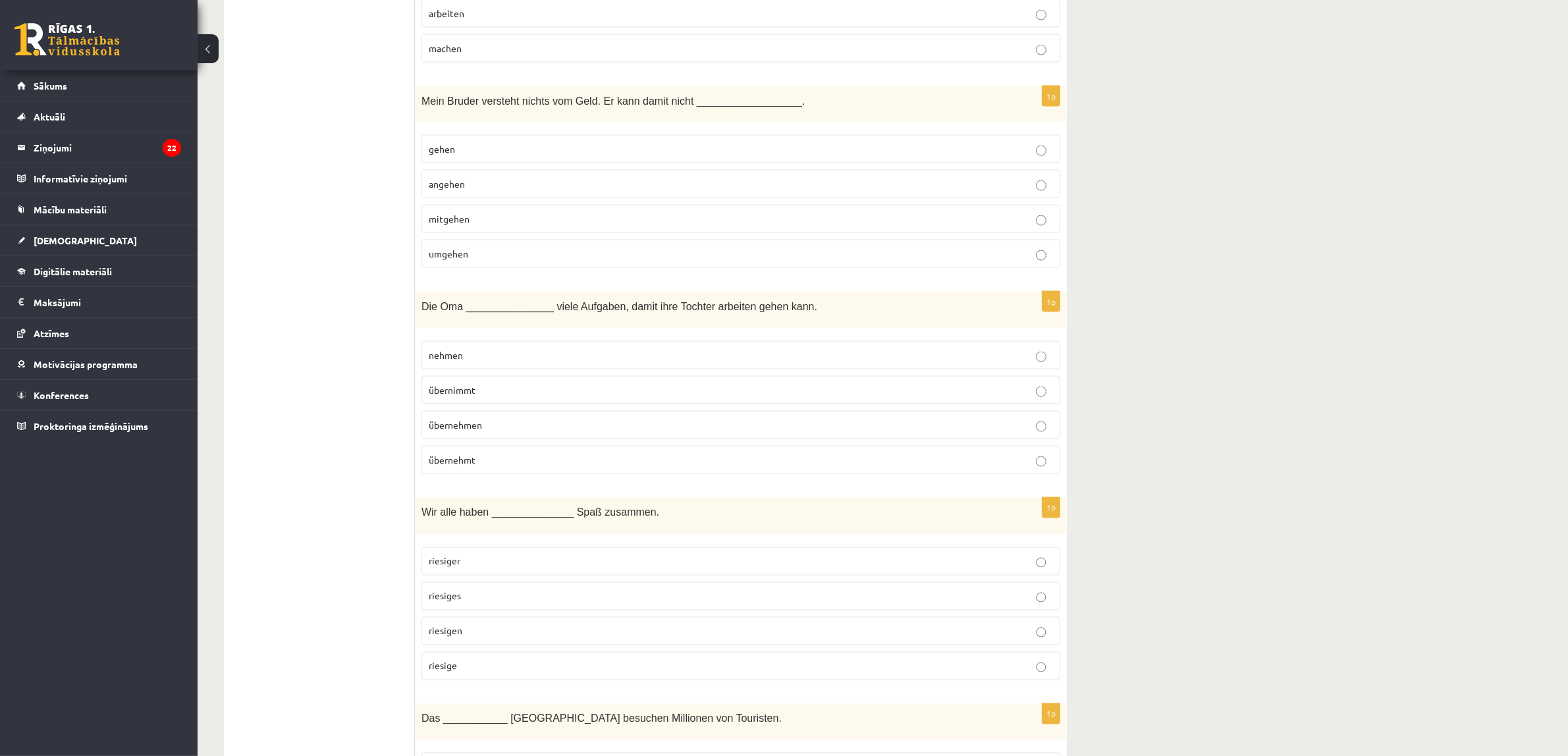
click at [516, 474] on label "übernehmt" at bounding box center [740, 460] width 638 height 29
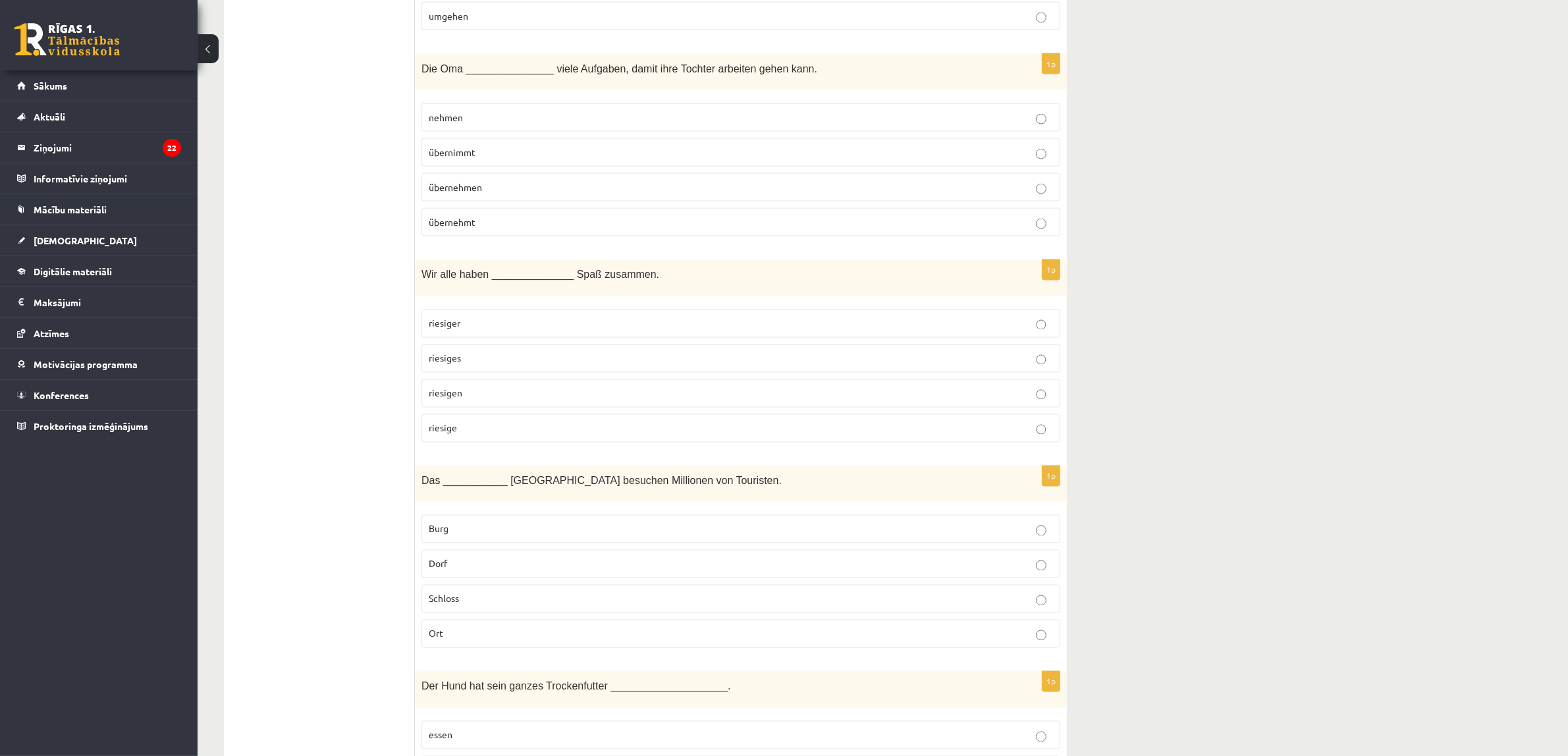
scroll to position [2963, 0]
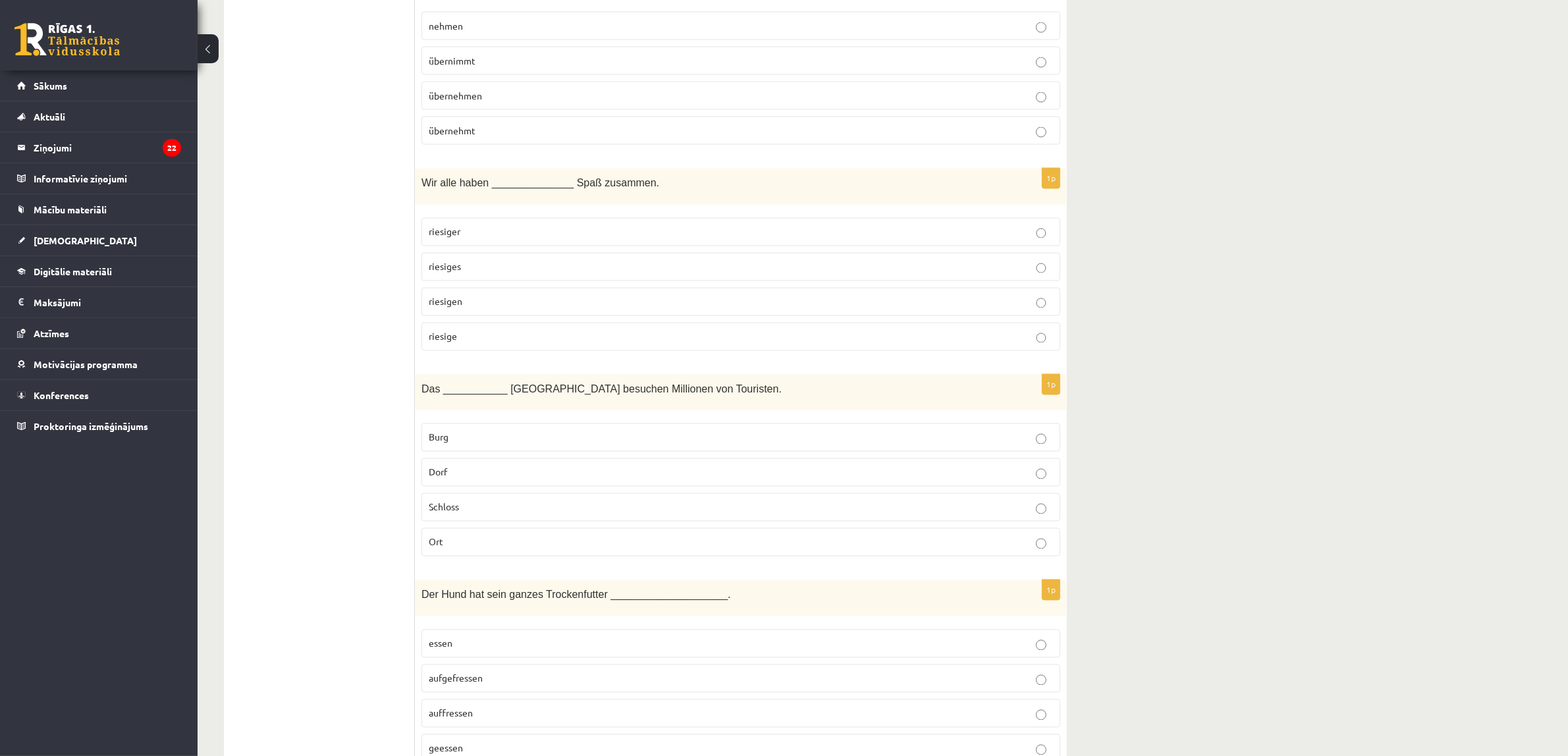
click at [521, 68] on p "übernimmt" at bounding box center [741, 61] width 624 height 13
click at [483, 309] on p "riesigen" at bounding box center [741, 302] width 624 height 13
click at [479, 514] on p "Schloss" at bounding box center [741, 507] width 624 height 13
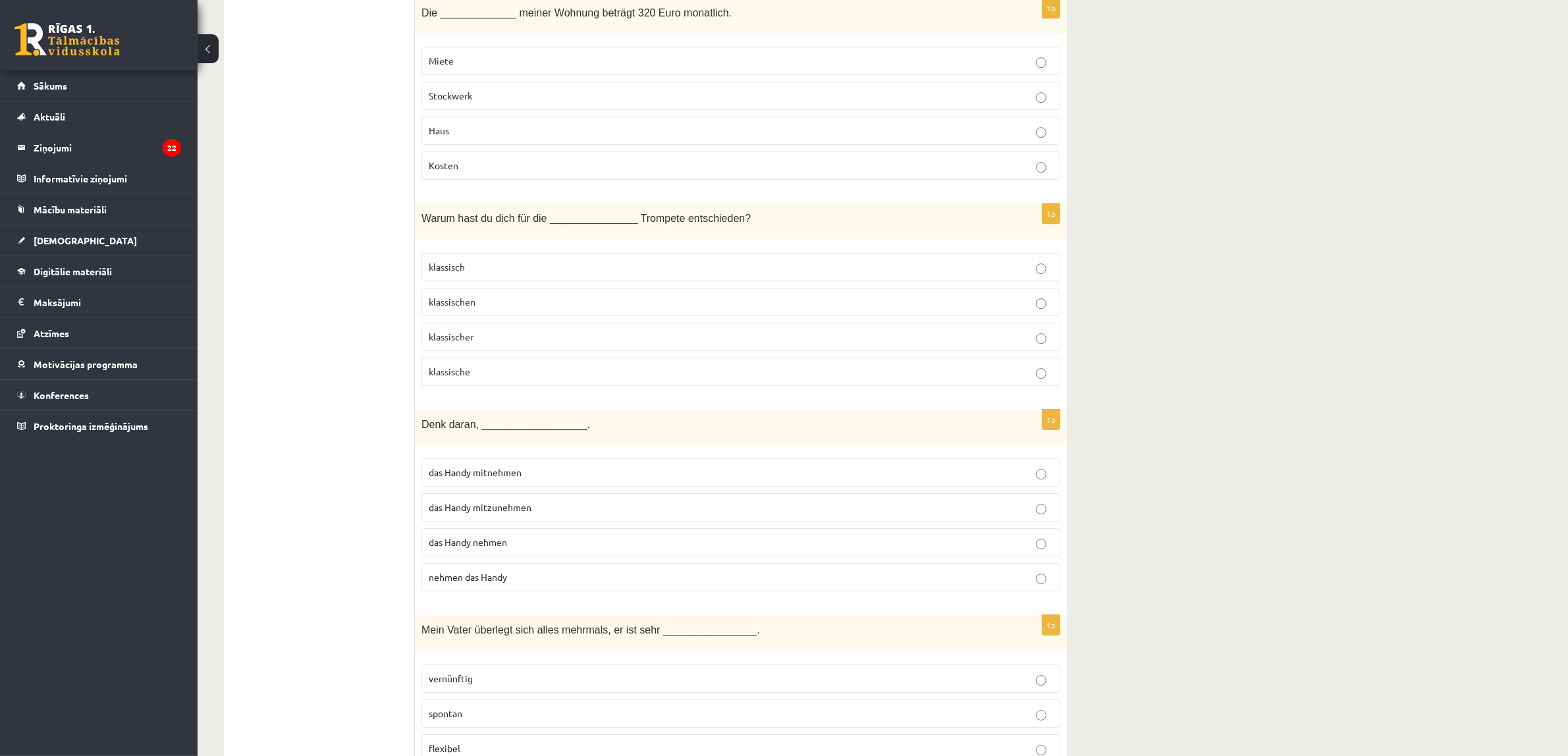
scroll to position [5190, 0]
click at [486, 478] on span "das Handy mitnehmen" at bounding box center [475, 472] width 93 height 12
click at [483, 378] on p "klassische" at bounding box center [741, 371] width 624 height 13
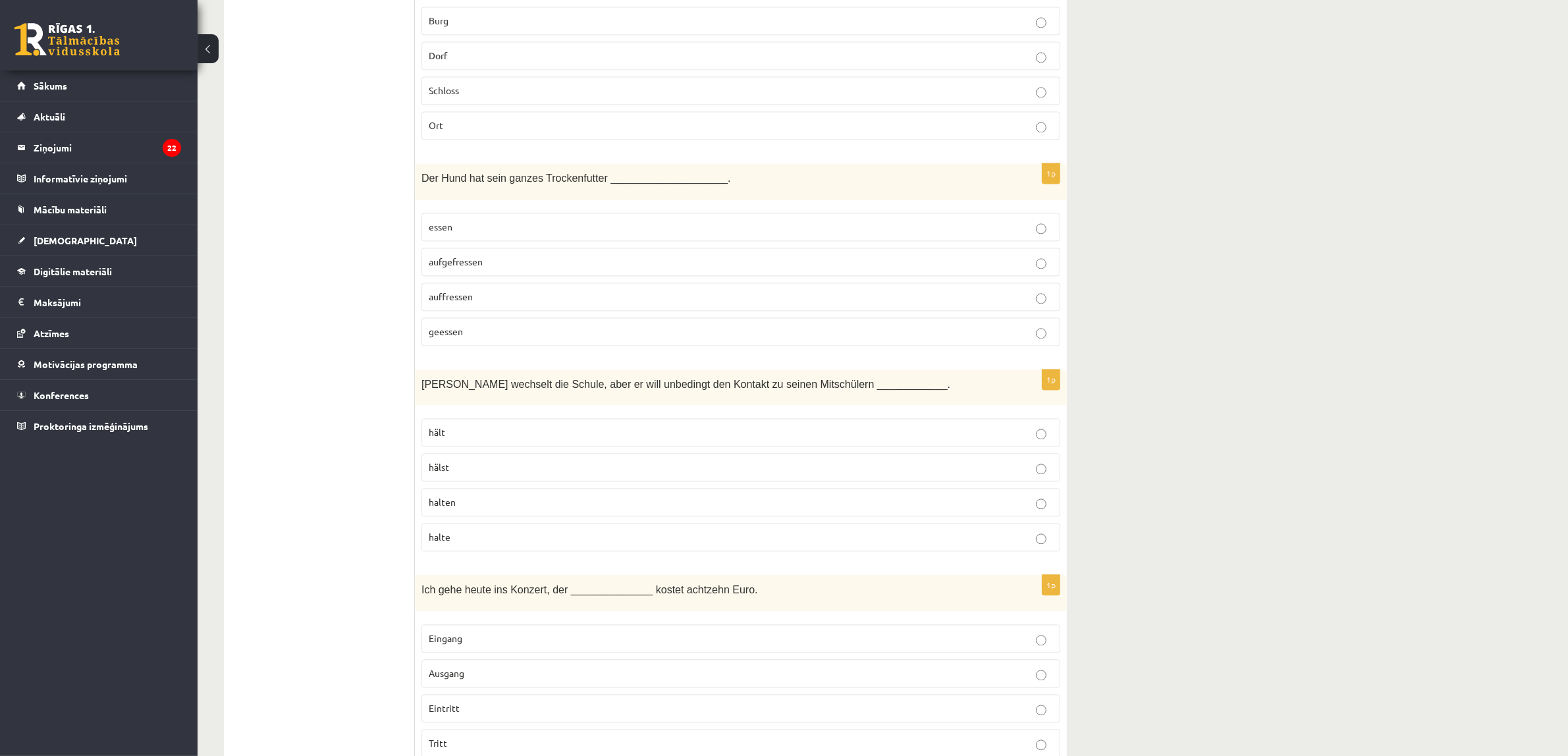
scroll to position [3462, 0]
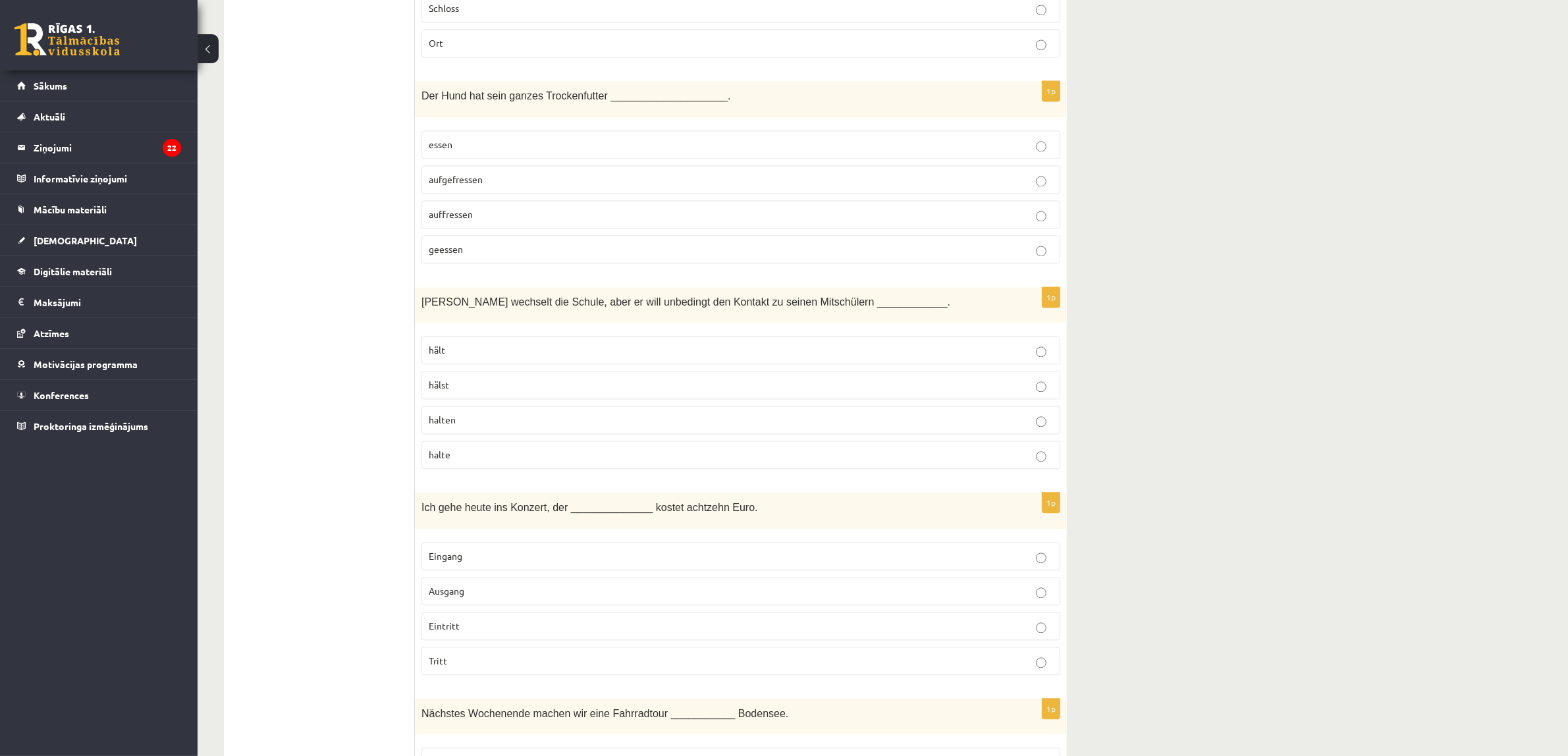
click at [511, 187] on p "aufgefressen" at bounding box center [741, 179] width 624 height 13
click at [481, 426] on p "halten" at bounding box center [741, 420] width 624 height 13
click at [485, 631] on label "Eintritt" at bounding box center [740, 626] width 638 height 29
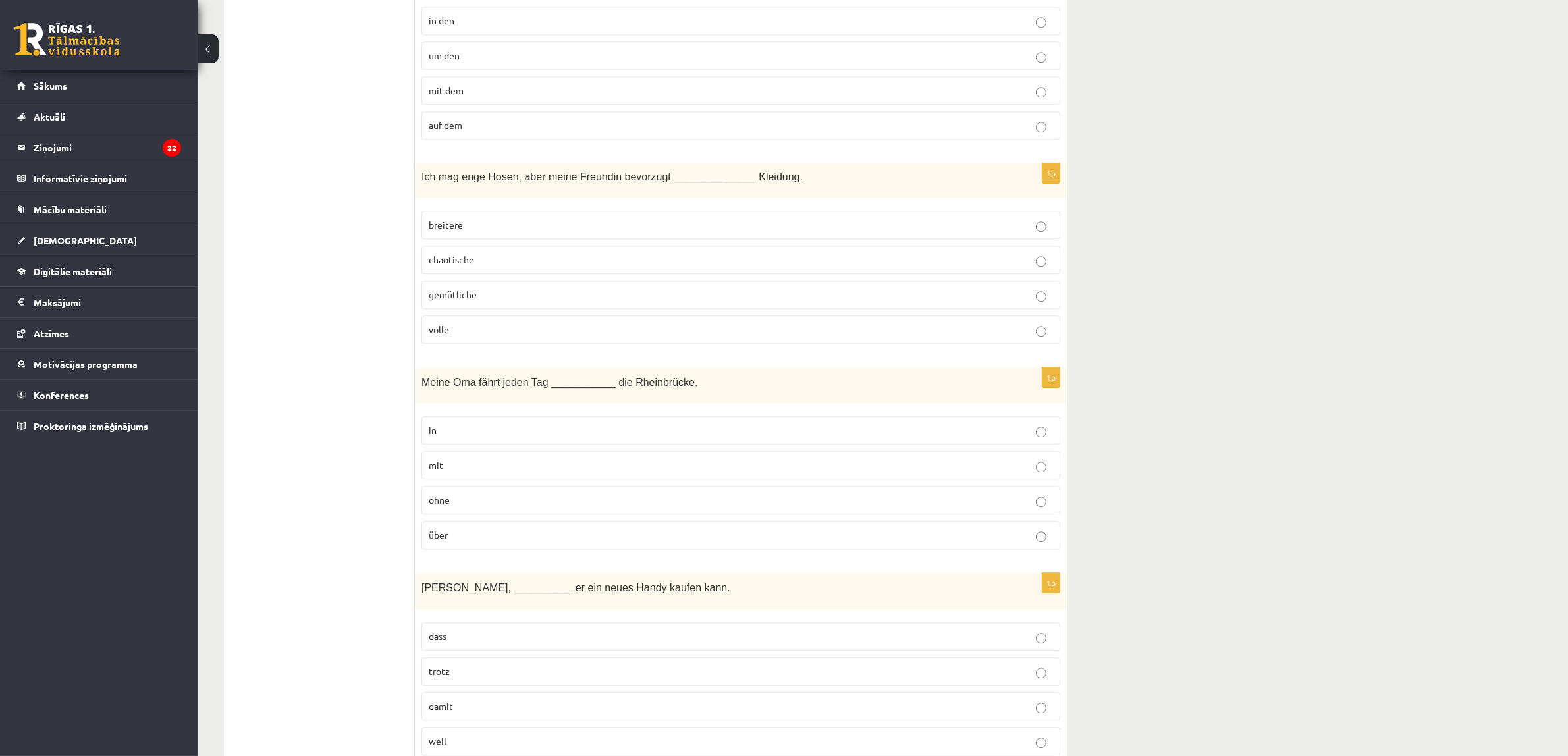
scroll to position [4120, 0]
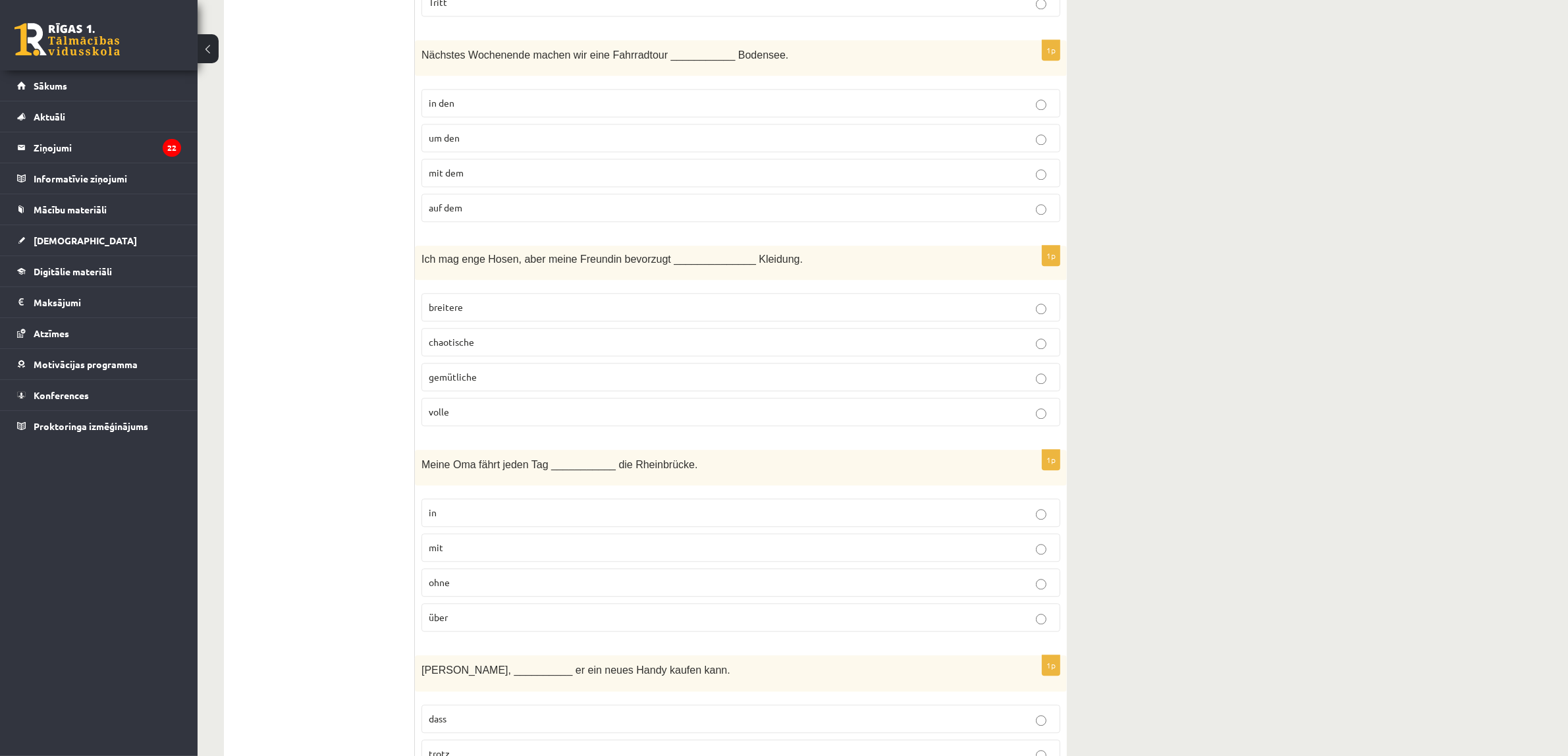
click at [517, 145] on p "um den" at bounding box center [741, 138] width 624 height 13
click at [443, 313] on span "breitere" at bounding box center [446, 307] width 34 height 12
click at [449, 554] on p "mit" at bounding box center [741, 547] width 624 height 13
click at [474, 624] on p "über" at bounding box center [741, 617] width 624 height 13
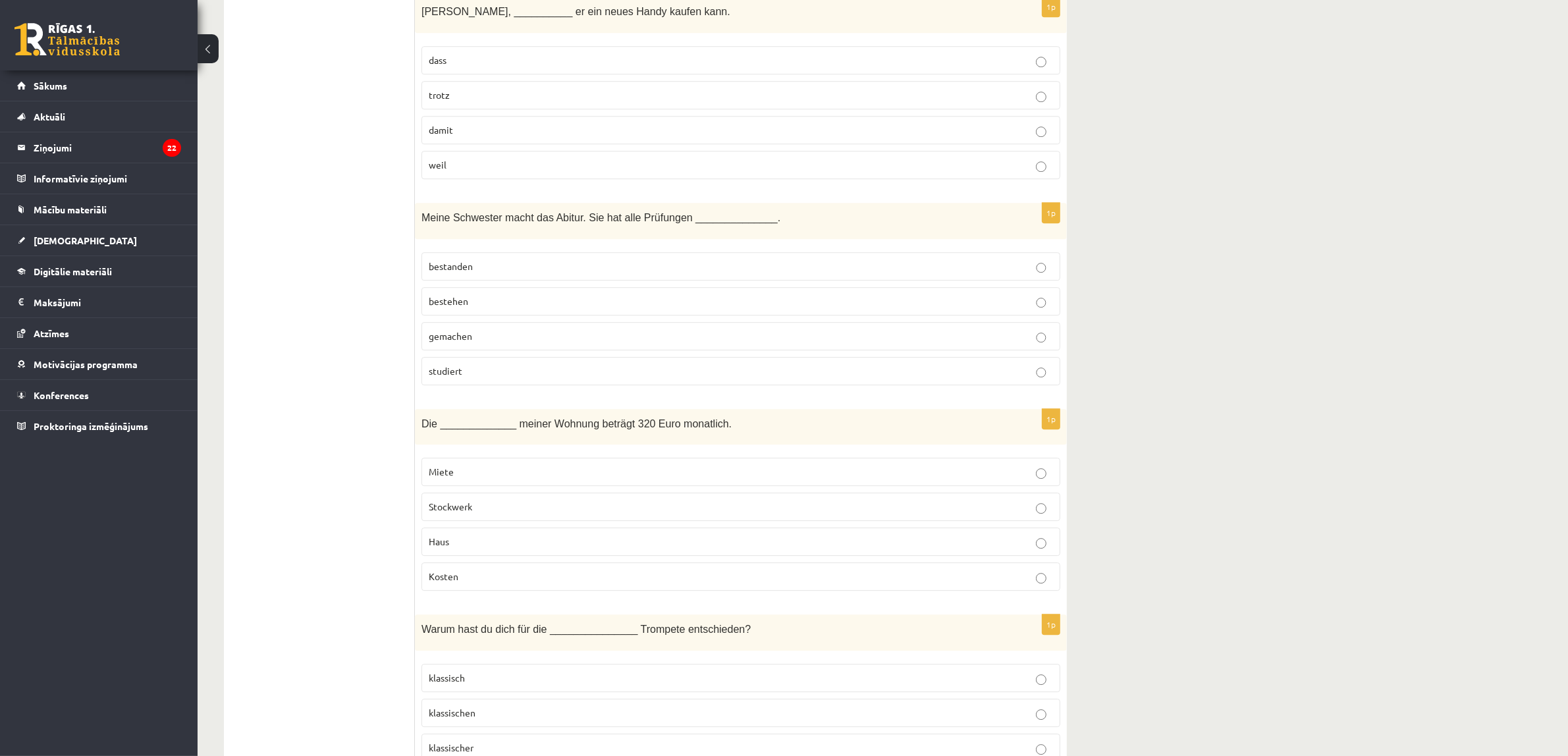
scroll to position [4696, 0]
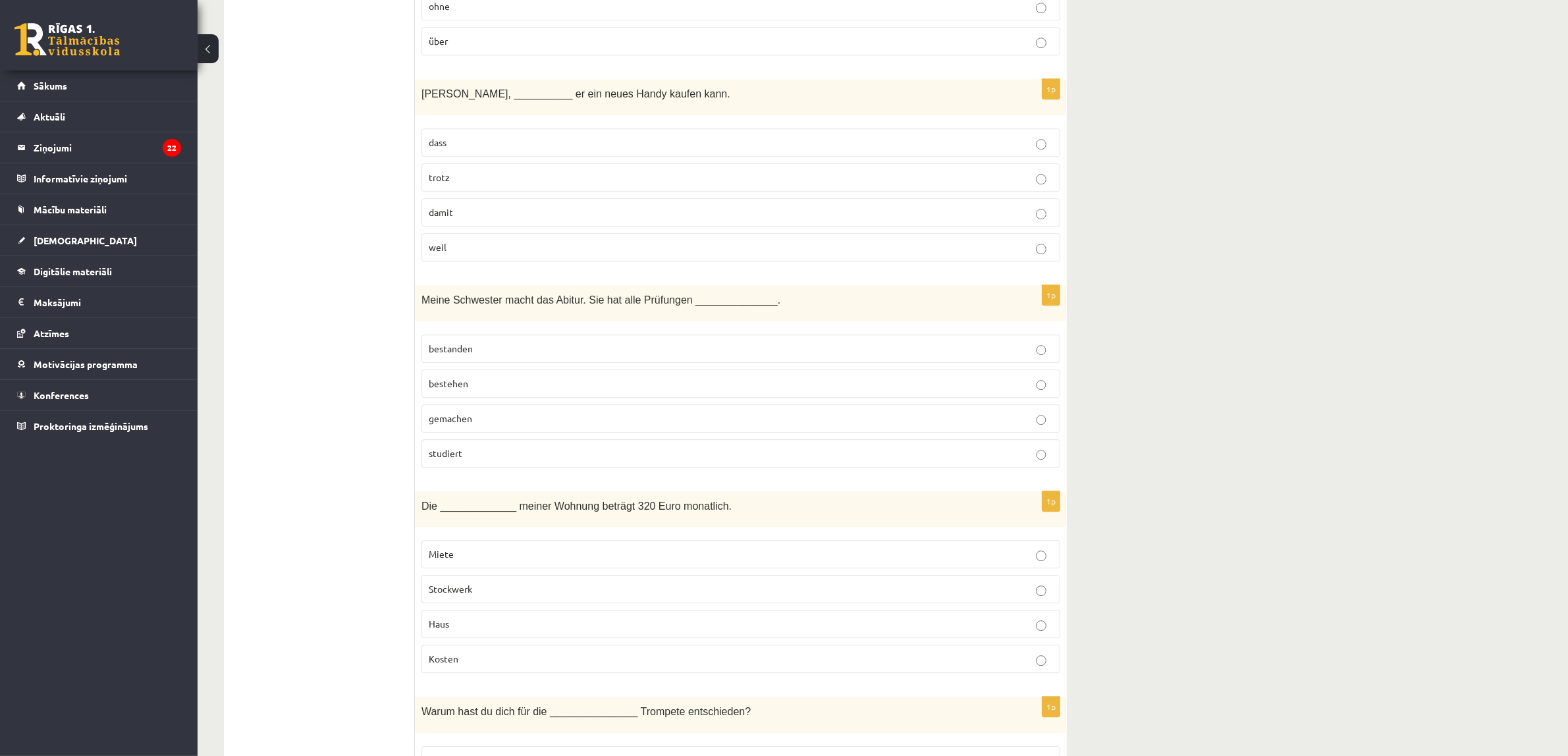
click at [529, 219] on p "damit" at bounding box center [741, 212] width 624 height 13
click at [481, 460] on p "studiert" at bounding box center [741, 453] width 624 height 13
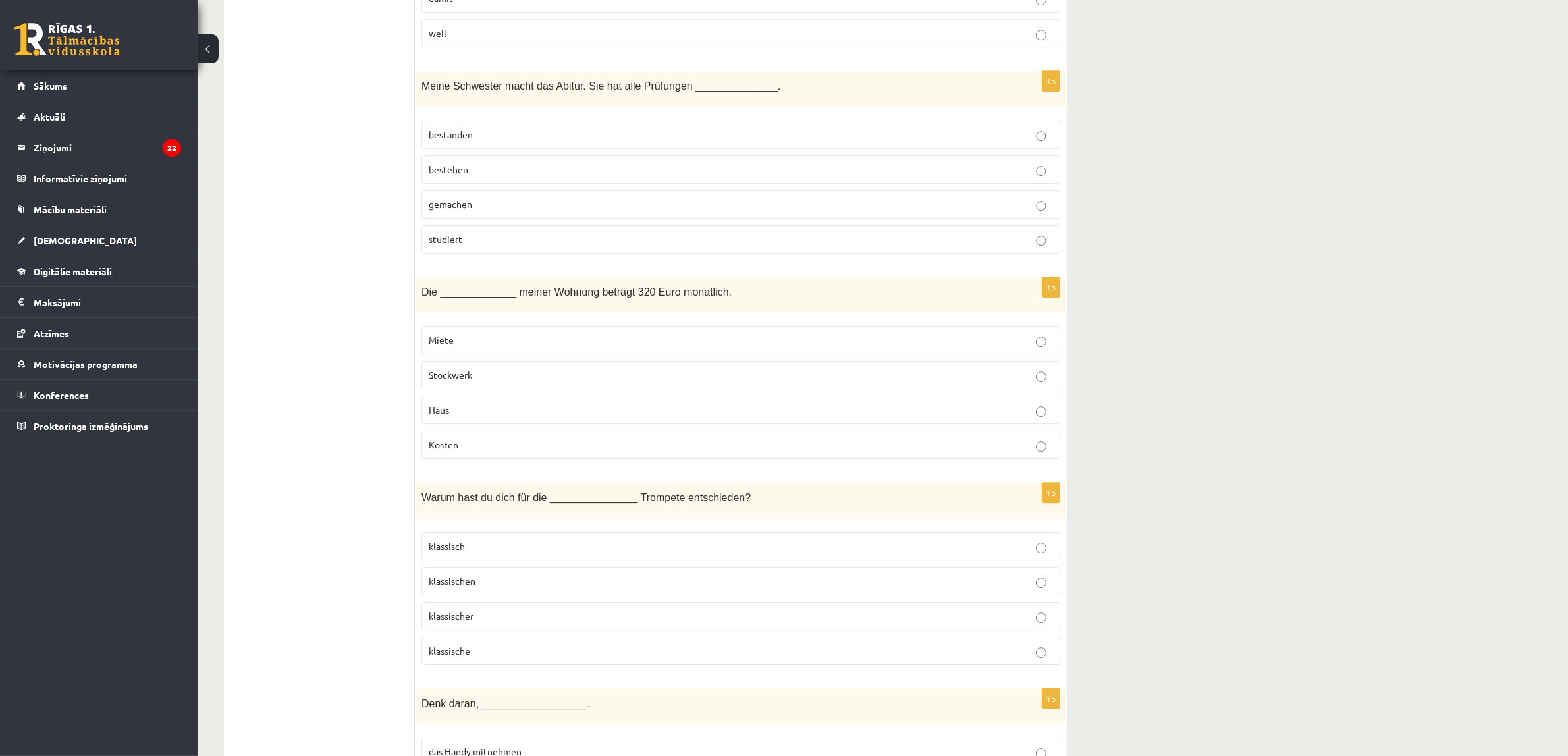
scroll to position [4943, 0]
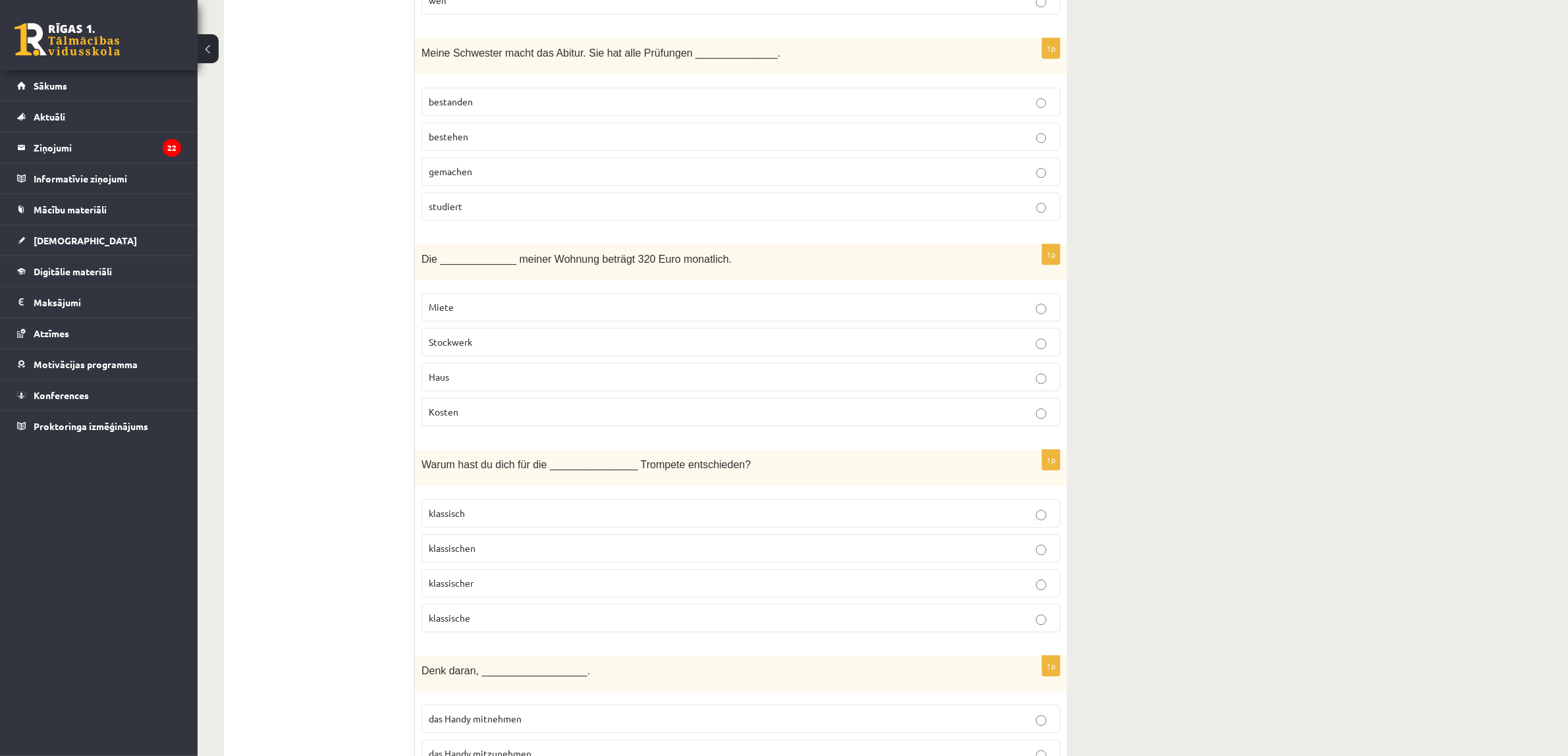
click at [481, 419] on p "Kosten" at bounding box center [741, 411] width 624 height 13
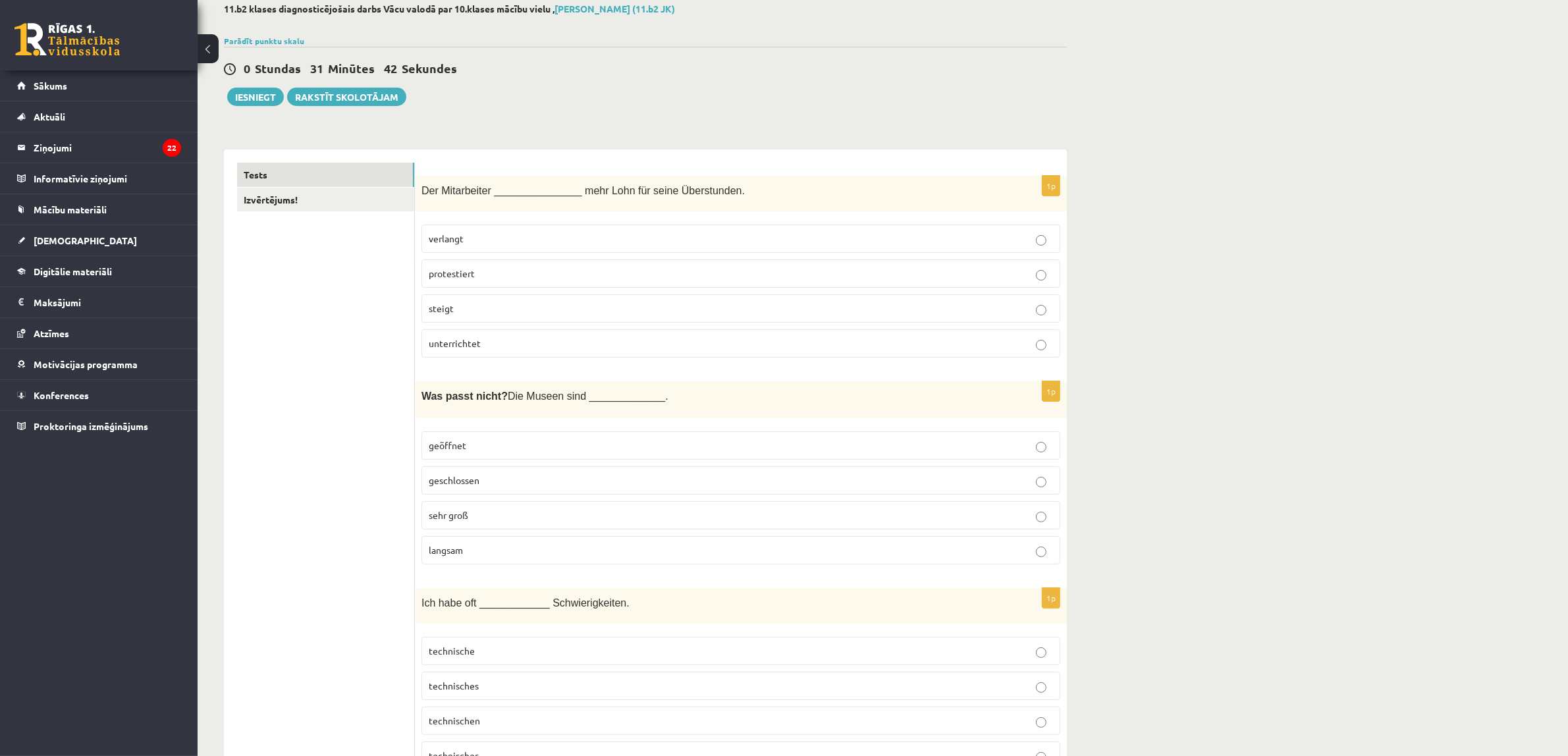
scroll to position [0, 0]
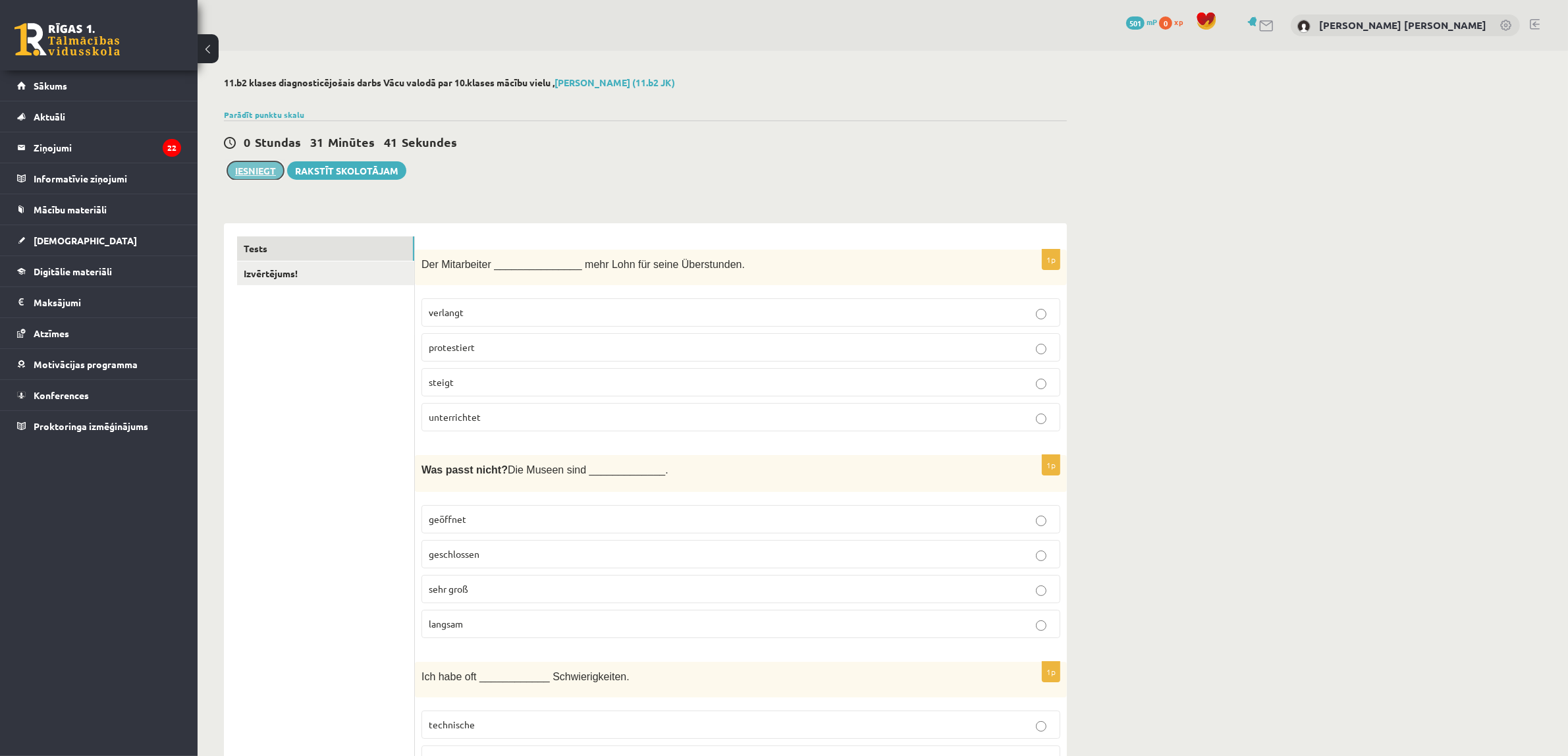
click at [263, 172] on button "Iesniegt" at bounding box center [255, 171] width 56 height 19
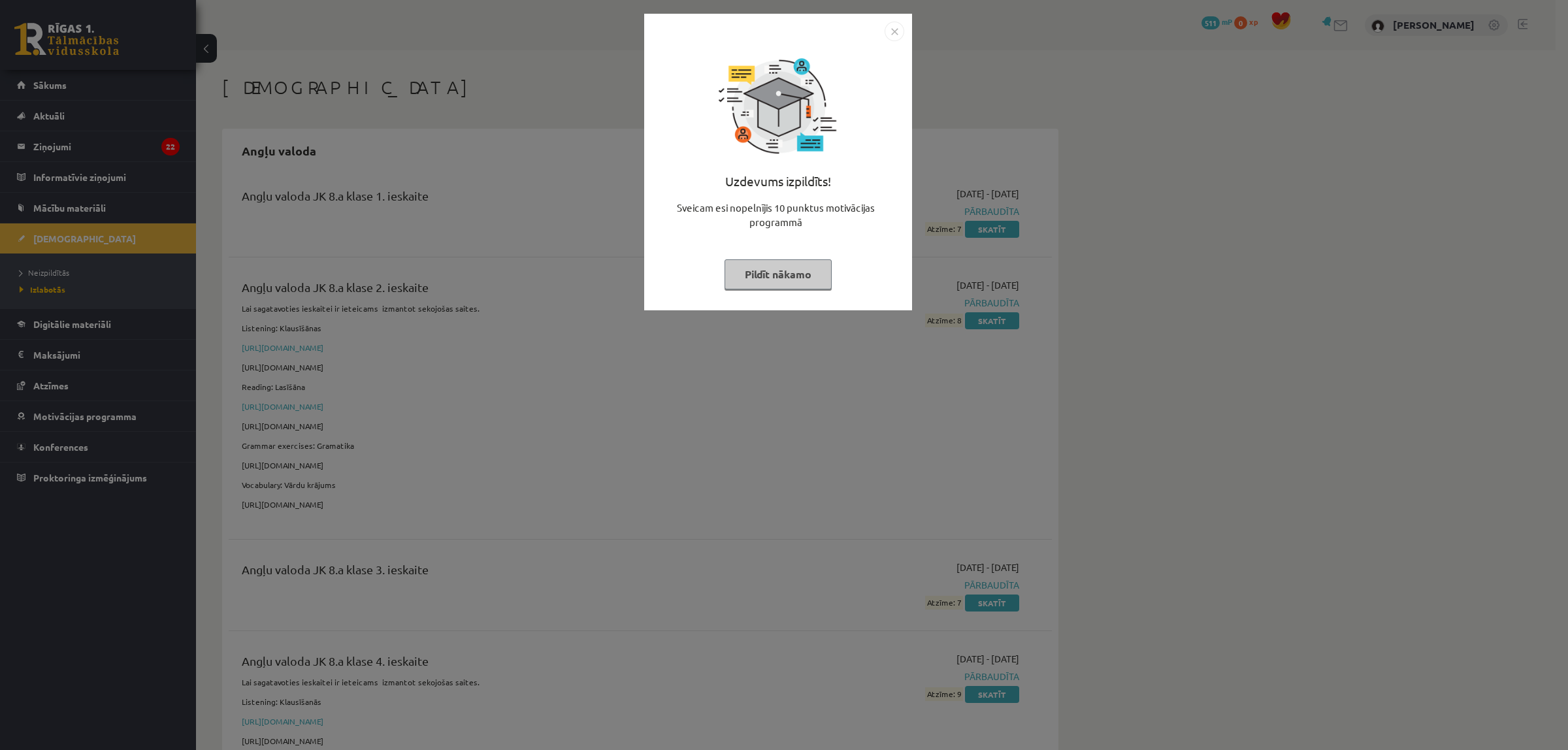
click at [893, 28] on img "Close" at bounding box center [894, 31] width 19 height 19
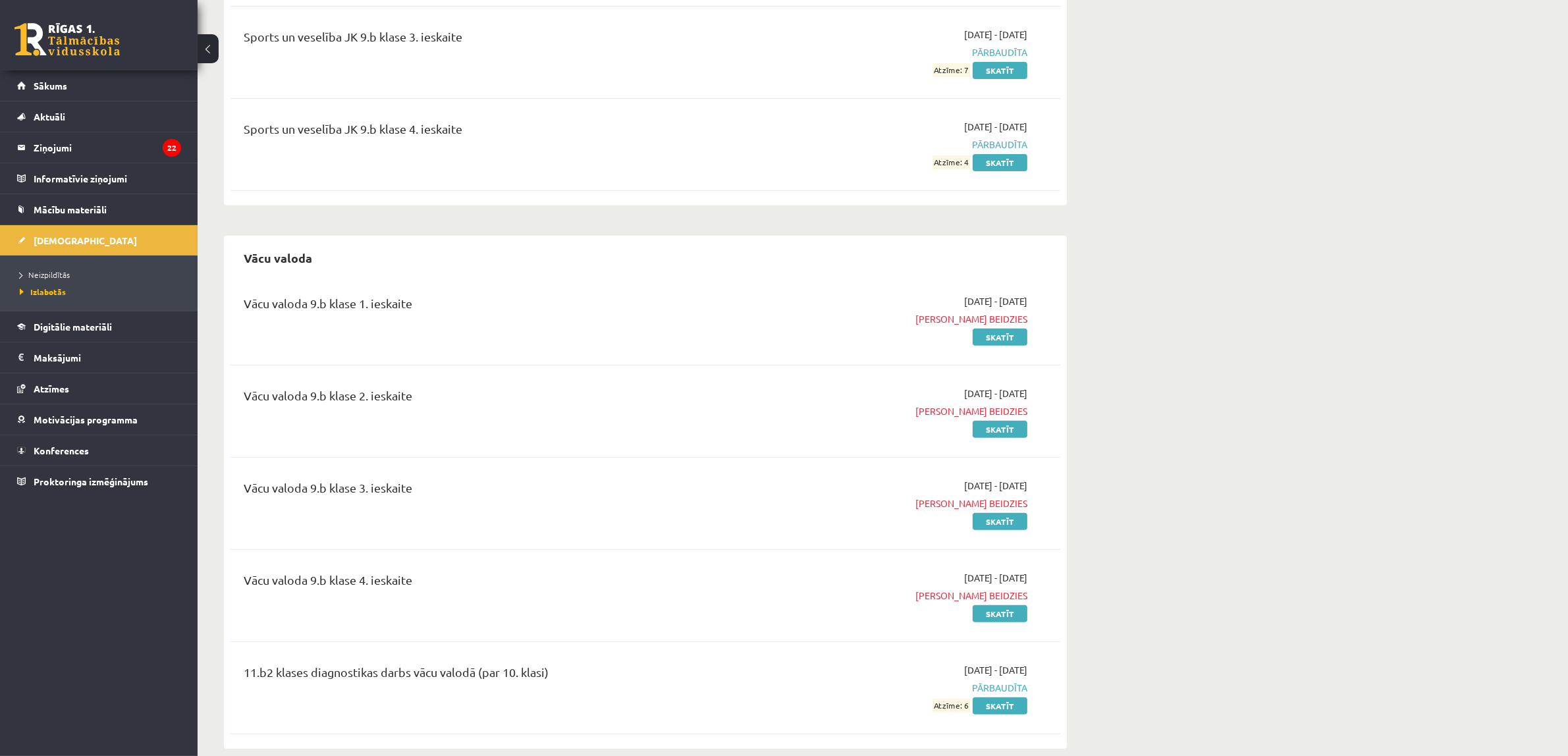
scroll to position [6881, 0]
click at [987, 695] on link "Skatīt" at bounding box center [999, 703] width 55 height 17
